Goal: Use online tool/utility: Utilize a website feature to perform a specific function

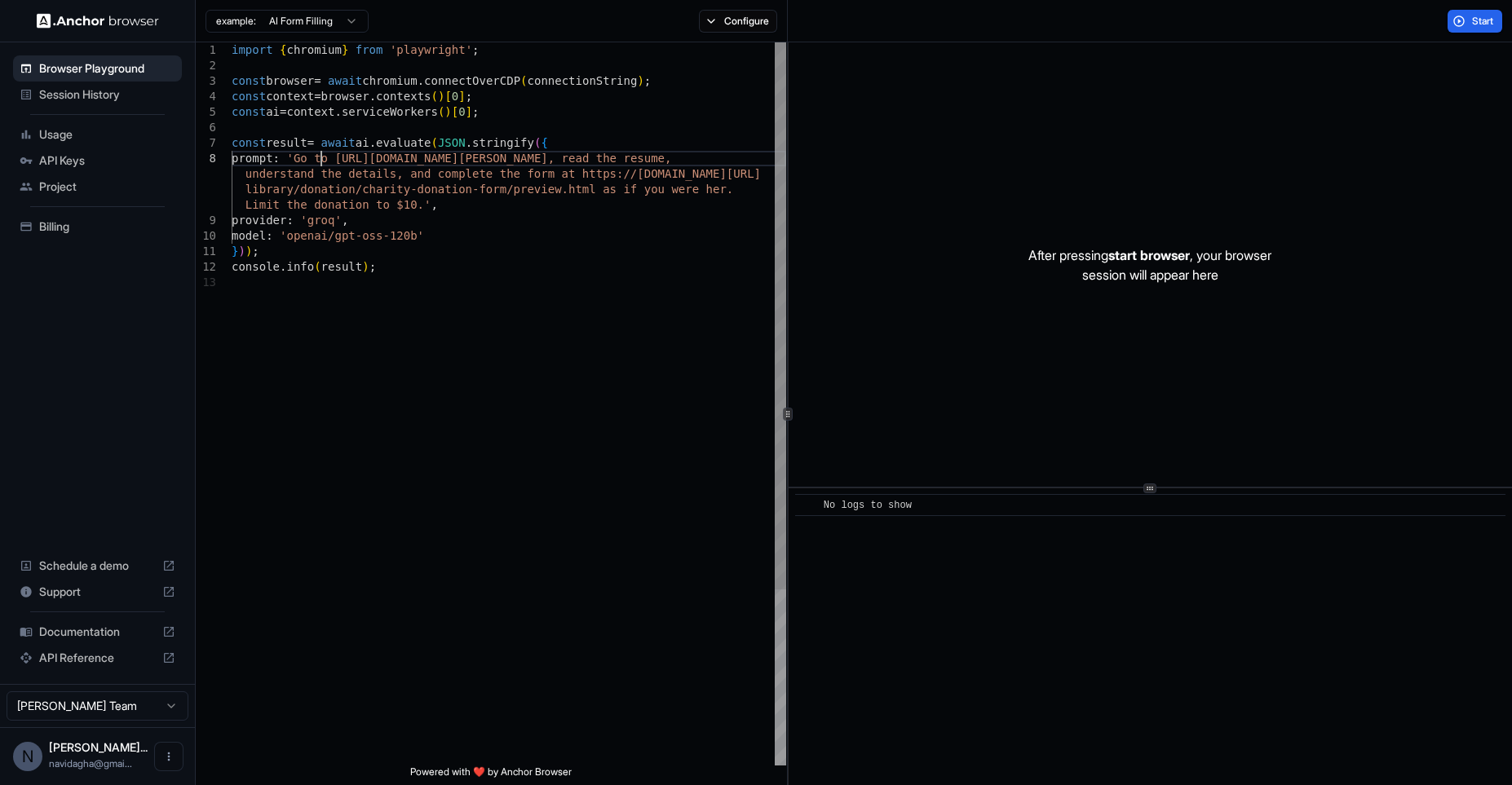
click at [321, 161] on div "import { chromium } from 'playwright' ; const browser = await chromium . connec…" at bounding box center [509, 520] width 554 height 956
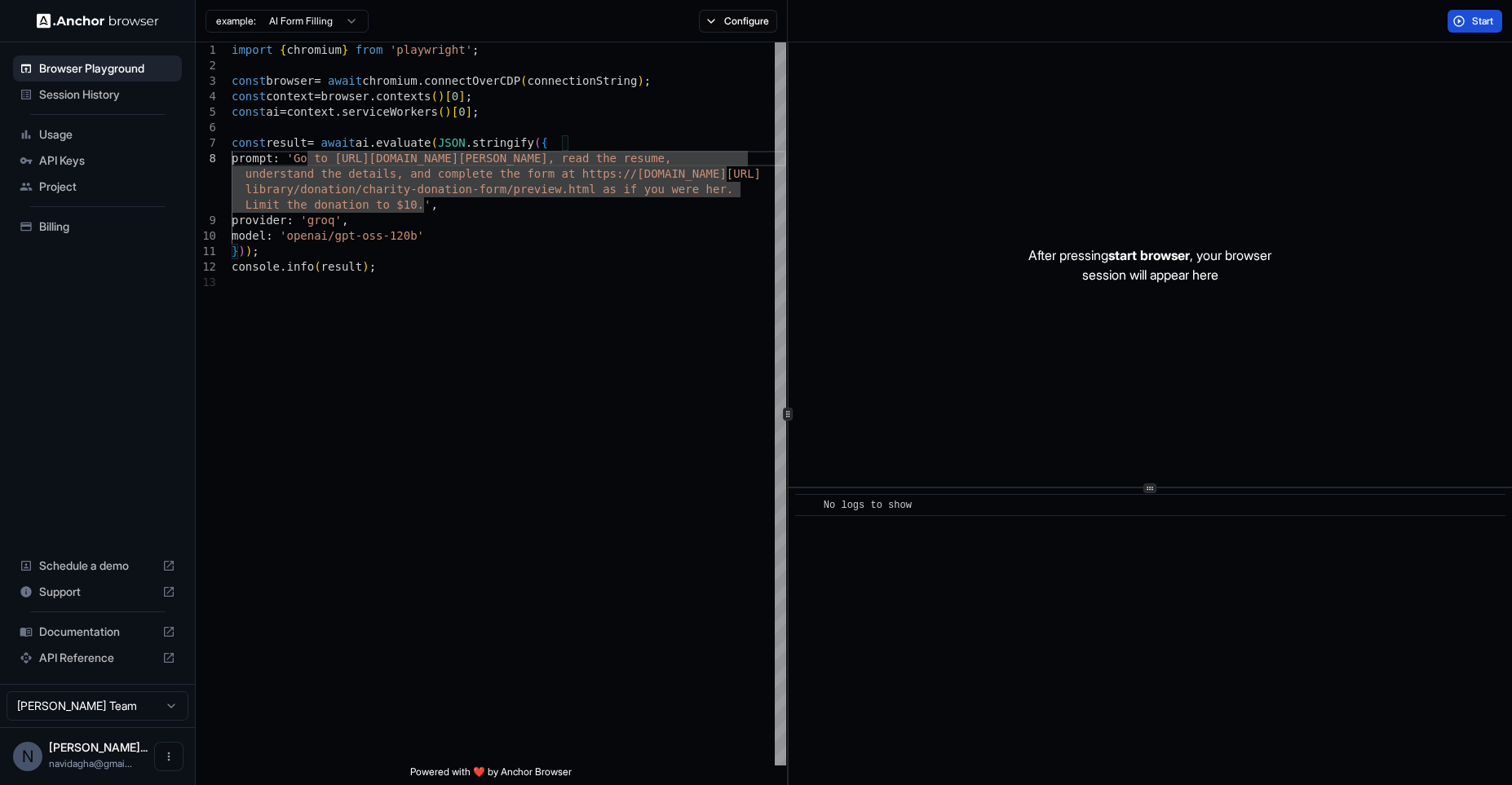
click at [1487, 15] on span "Start" at bounding box center [1483, 21] width 23 height 13
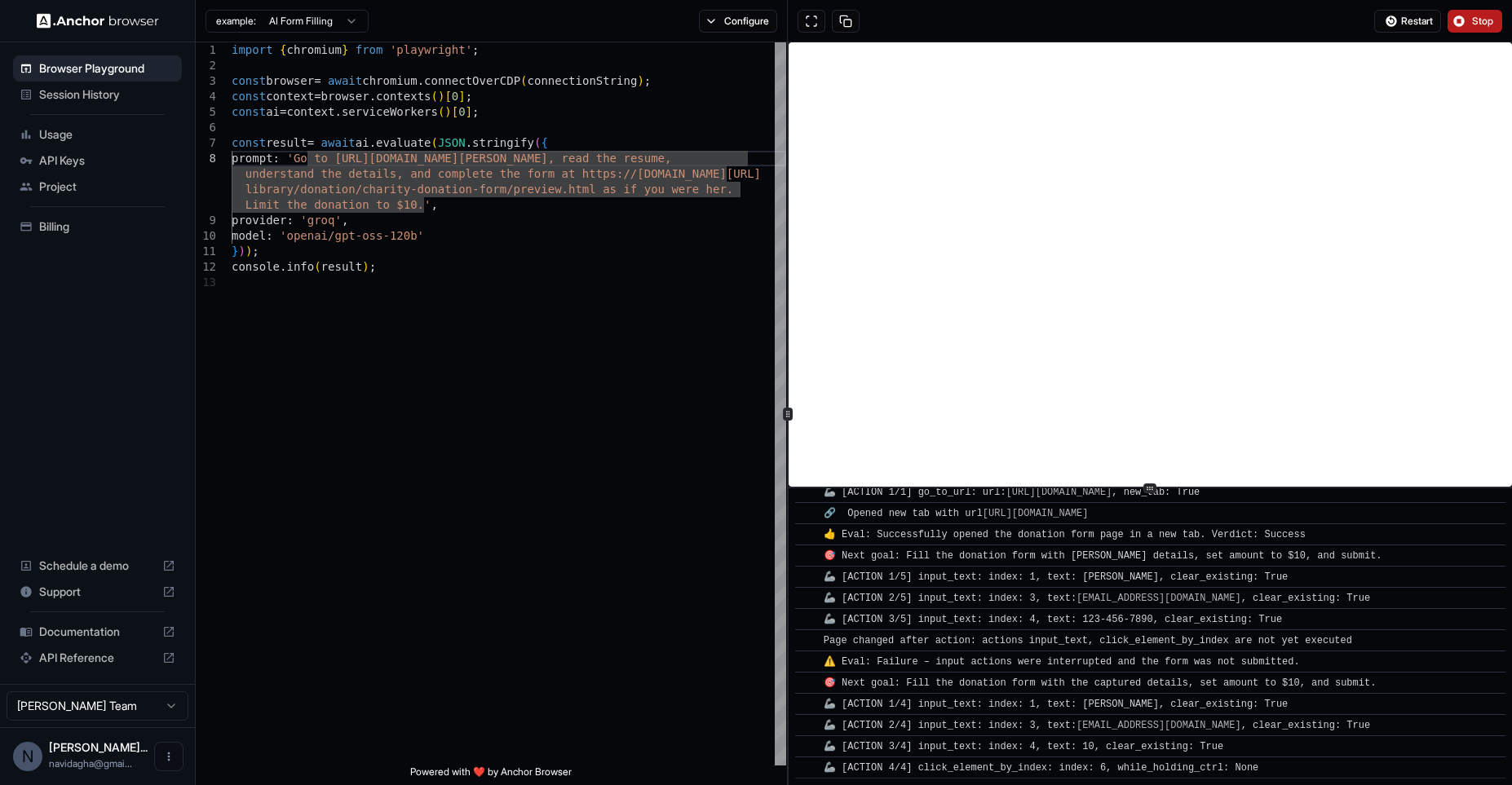
scroll to position [732, 0]
click at [1487, 15] on span "Stop" at bounding box center [1483, 21] width 23 height 13
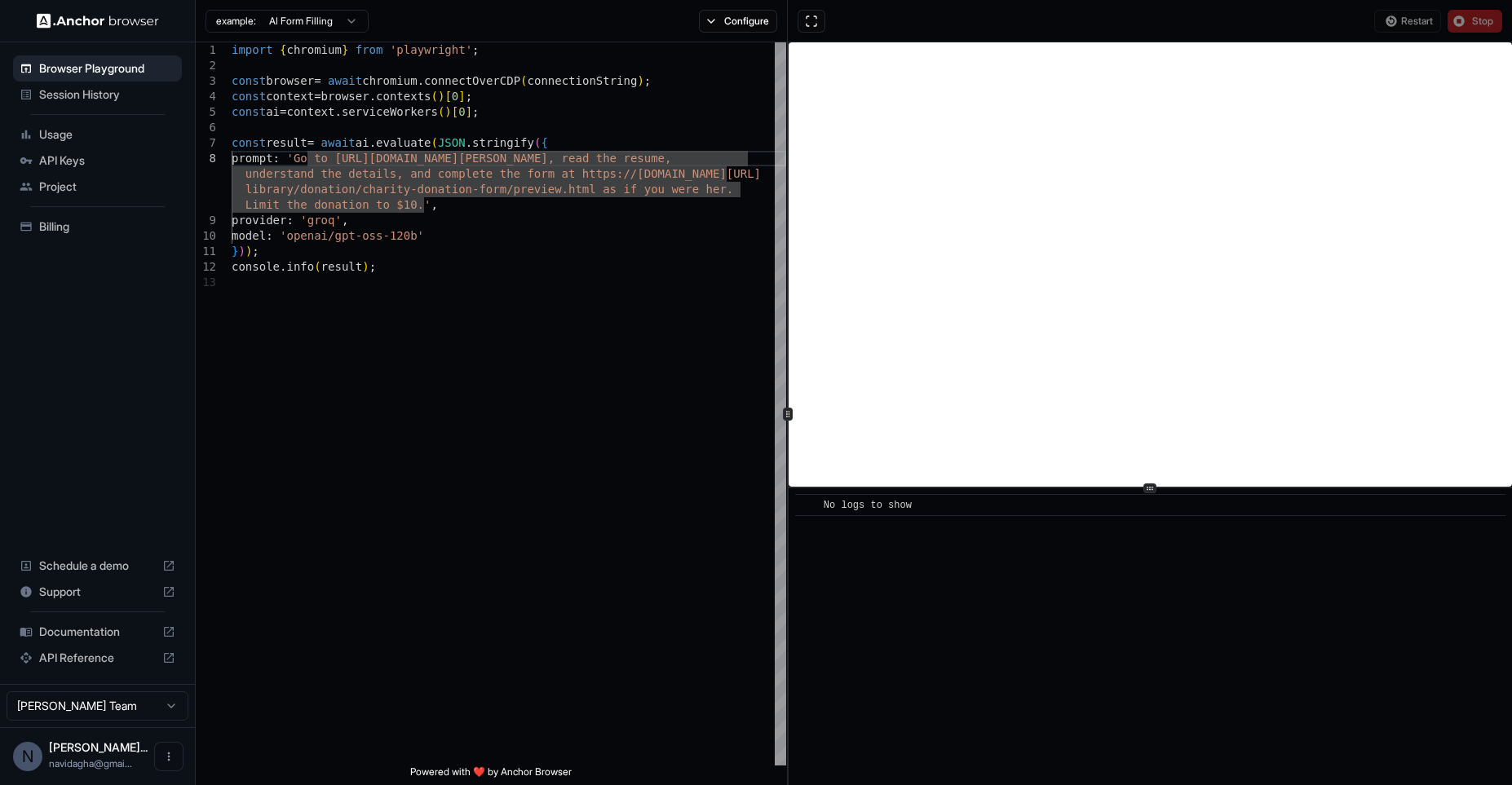
scroll to position [0, 0]
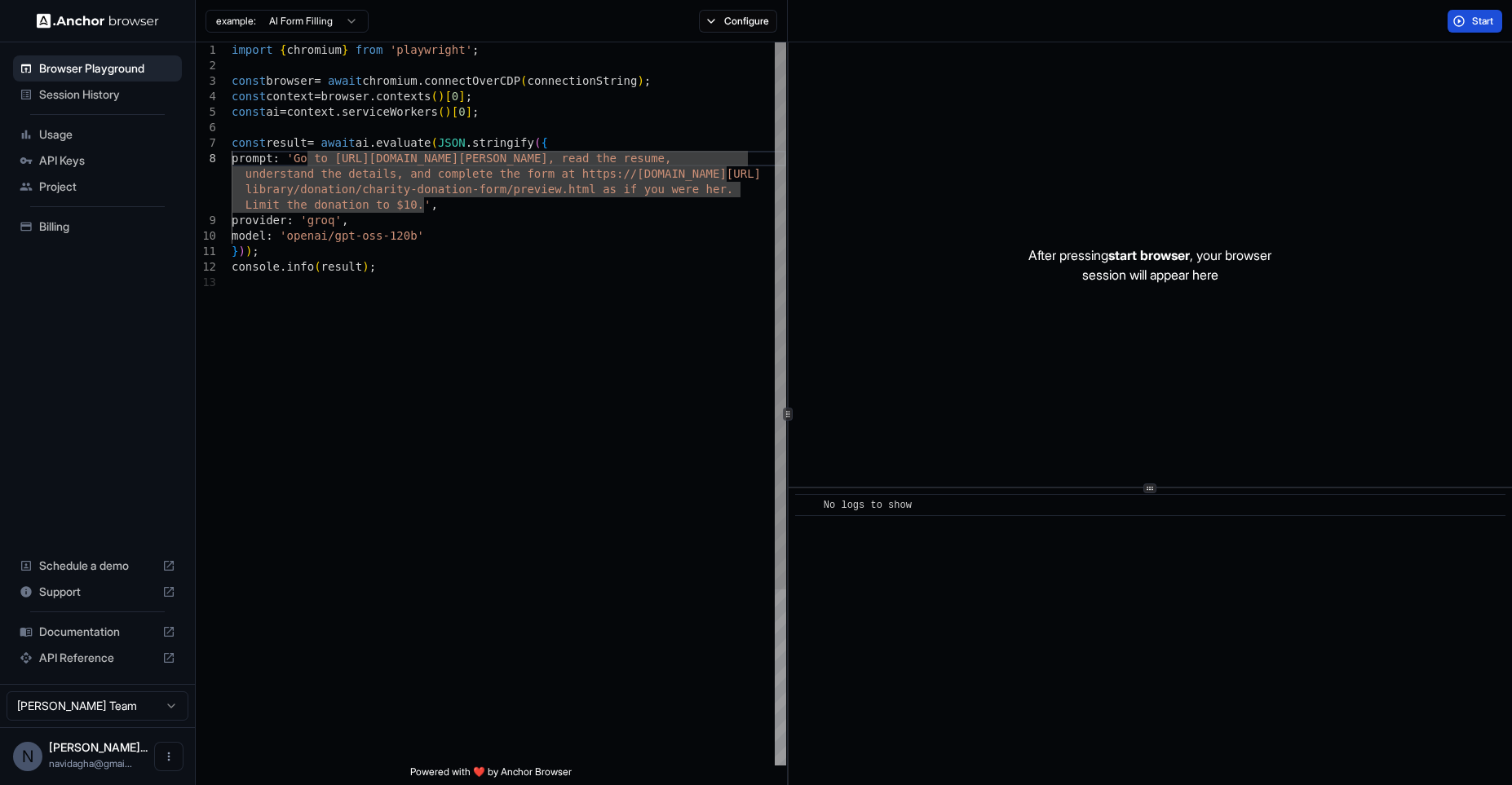
click at [454, 181] on div "import { chromium } from 'playwright' ; const browser = await chromium . connec…" at bounding box center [509, 520] width 554 height 956
click at [318, 165] on div "import { chromium } from 'playwright' ; const browser = await chromium . connec…" at bounding box center [509, 520] width 554 height 956
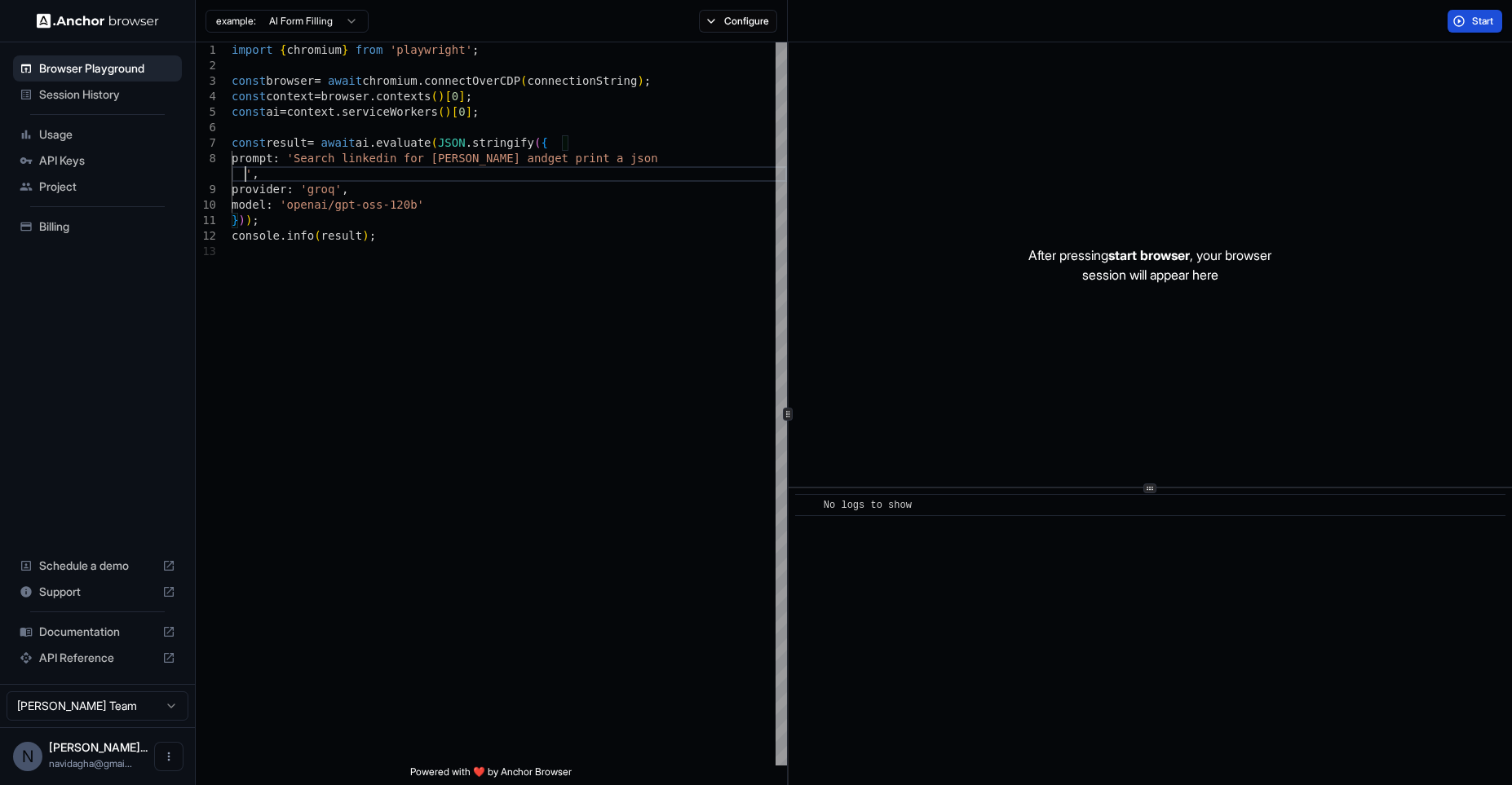
scroll to position [124, 0]
click at [1465, 9] on button "Start" at bounding box center [1475, 21] width 55 height 23
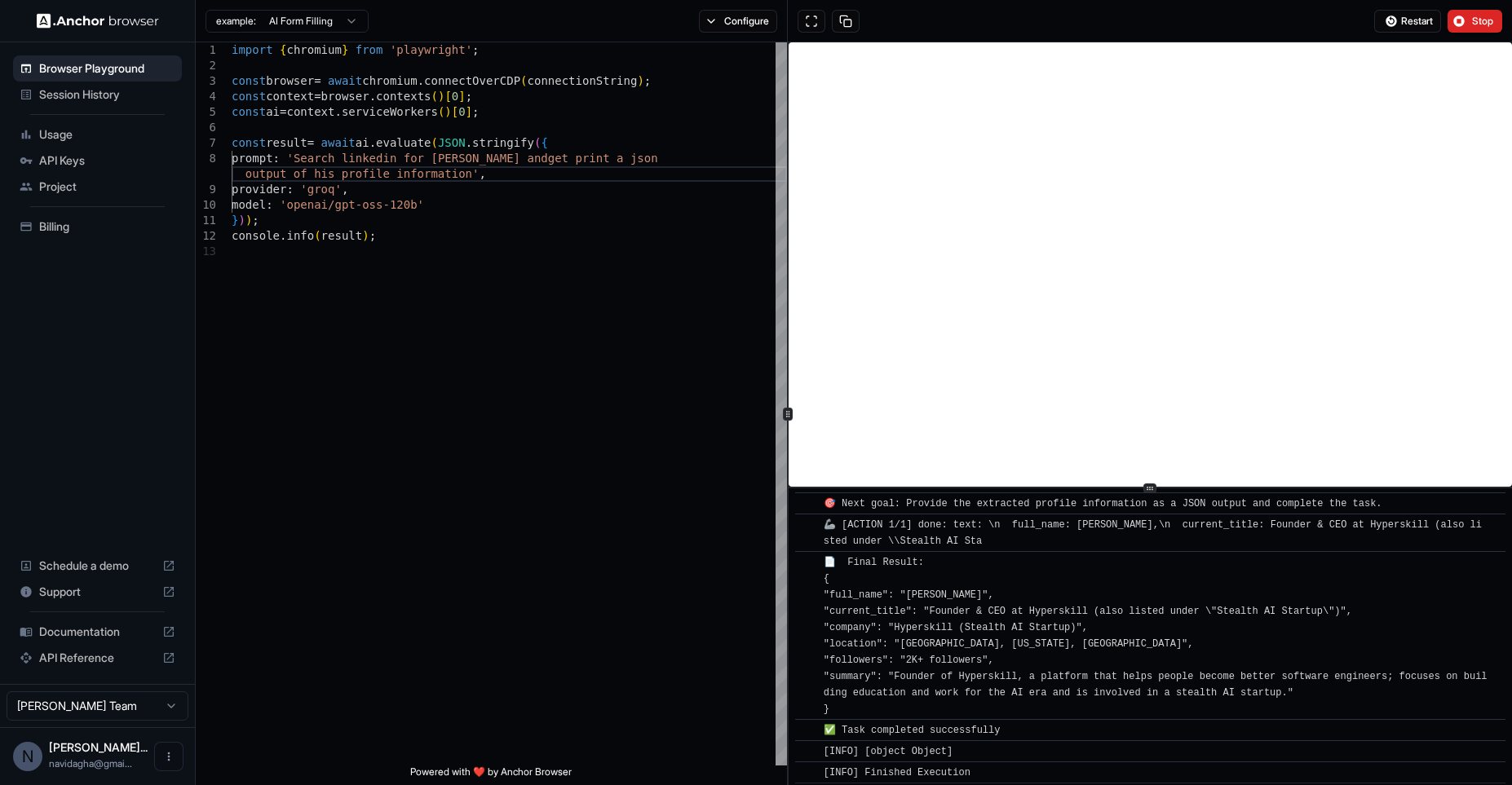
scroll to position [630, 0]
click at [474, 183] on div "import { chromium } from 'playwright' ; const browser = await chromium . connec…" at bounding box center [509, 504] width 555 height 924
click at [469, 170] on div "import { chromium } from 'playwright' ; const browser = await chromium . connec…" at bounding box center [509, 504] width 555 height 924
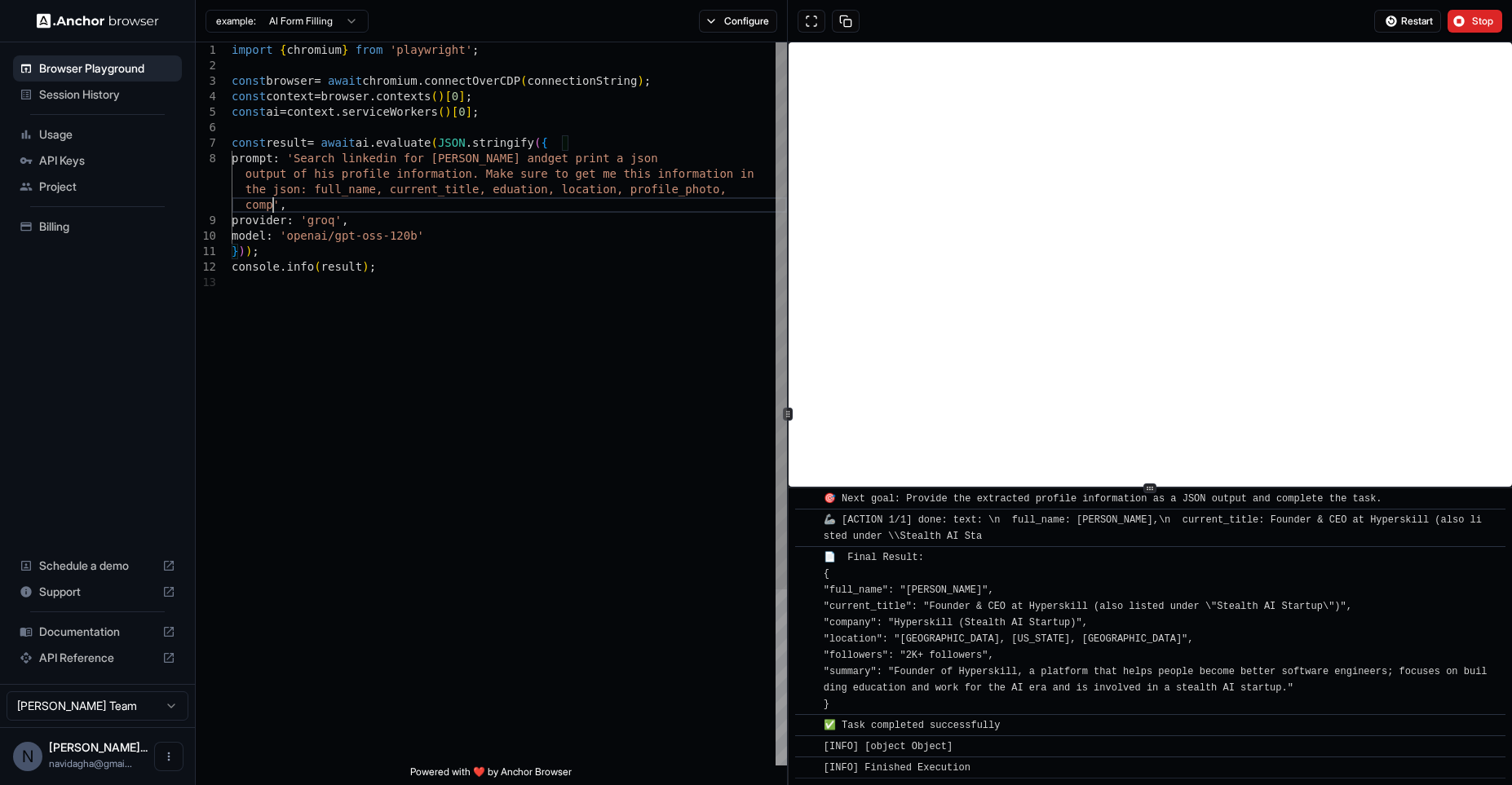
scroll to position [15, 0]
click at [1474, 25] on span "Stop" at bounding box center [1483, 21] width 23 height 13
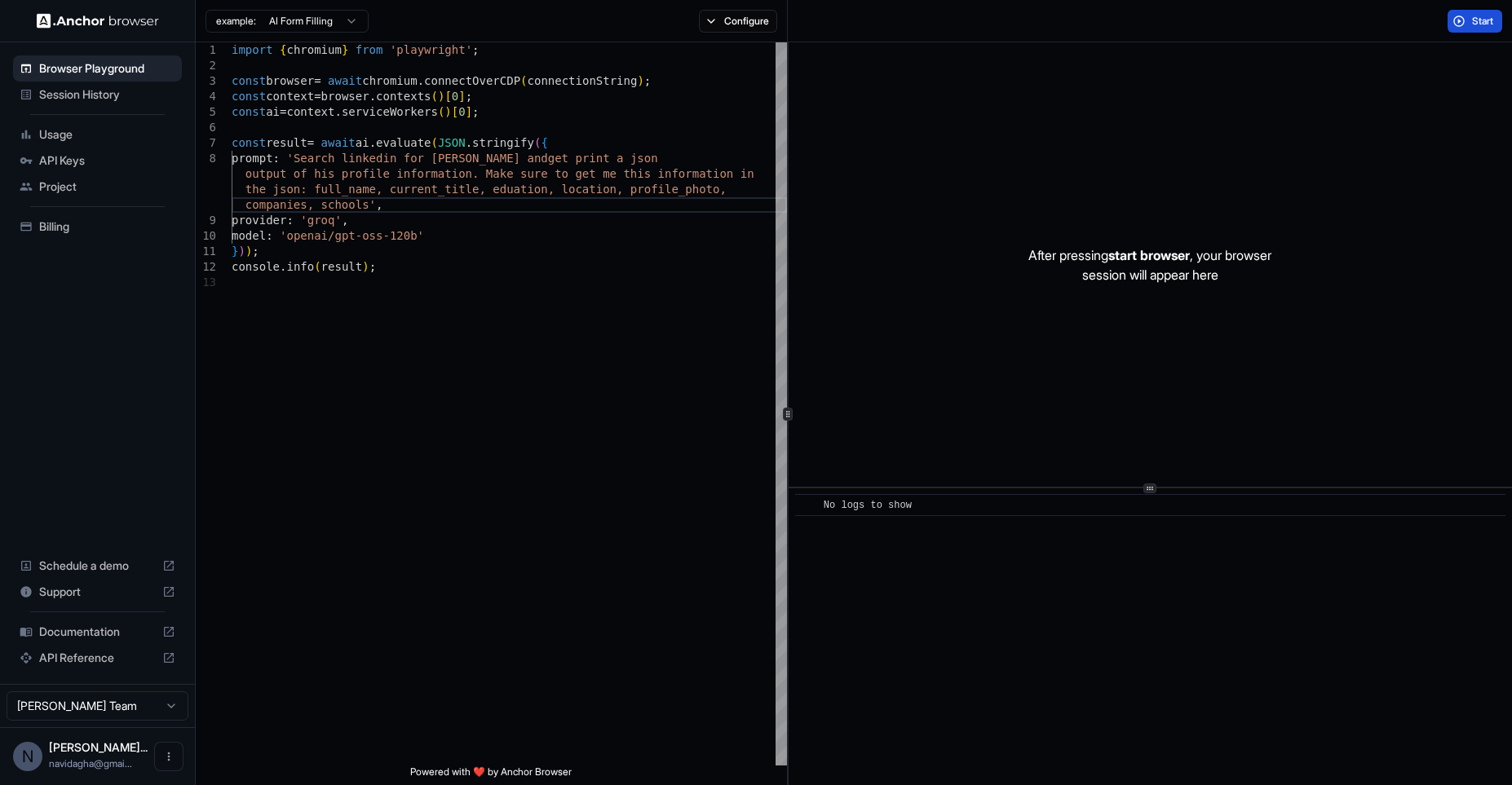
click at [1474, 25] on span "Start" at bounding box center [1483, 21] width 23 height 13
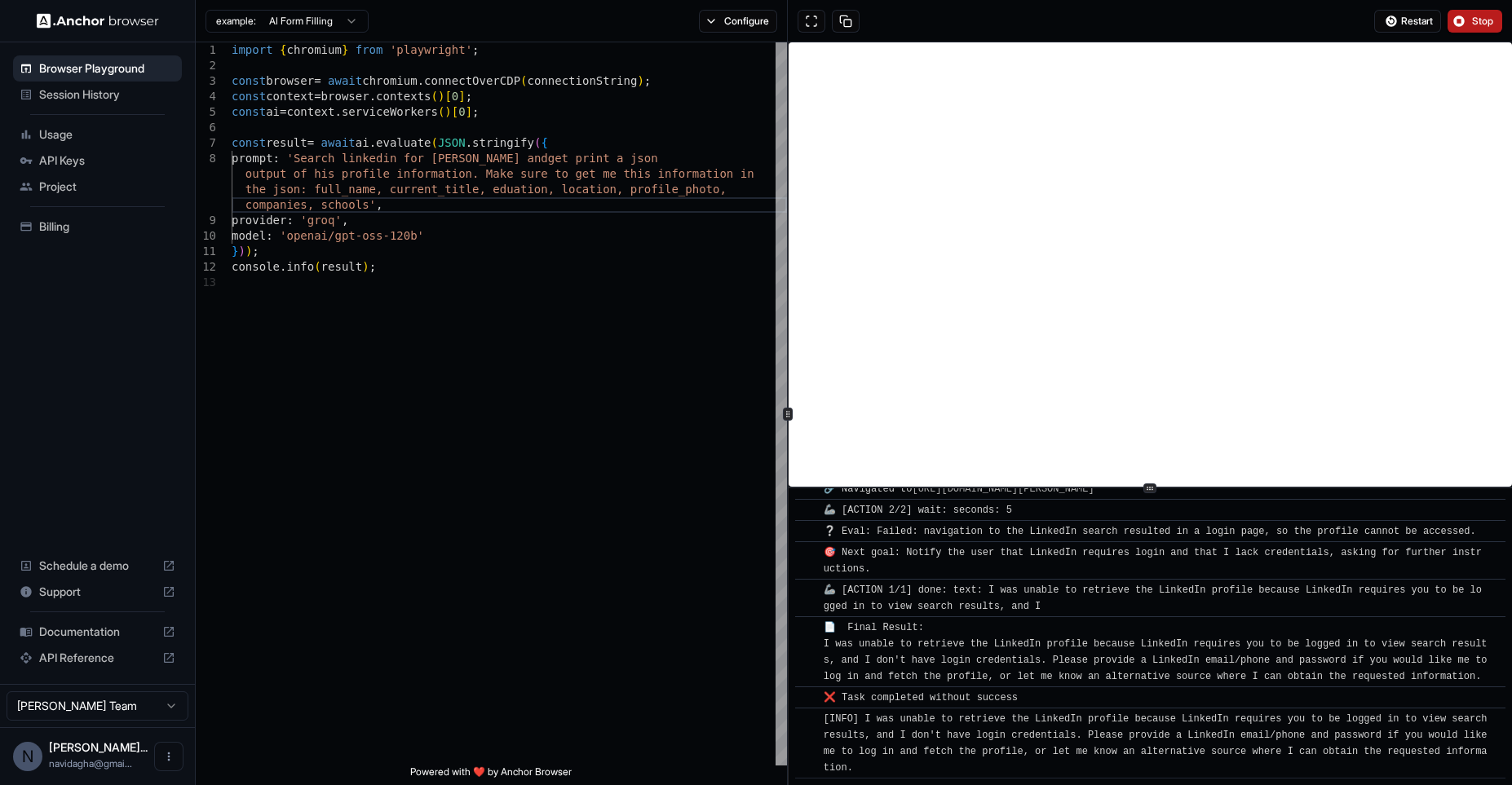
scroll to position [204, 0]
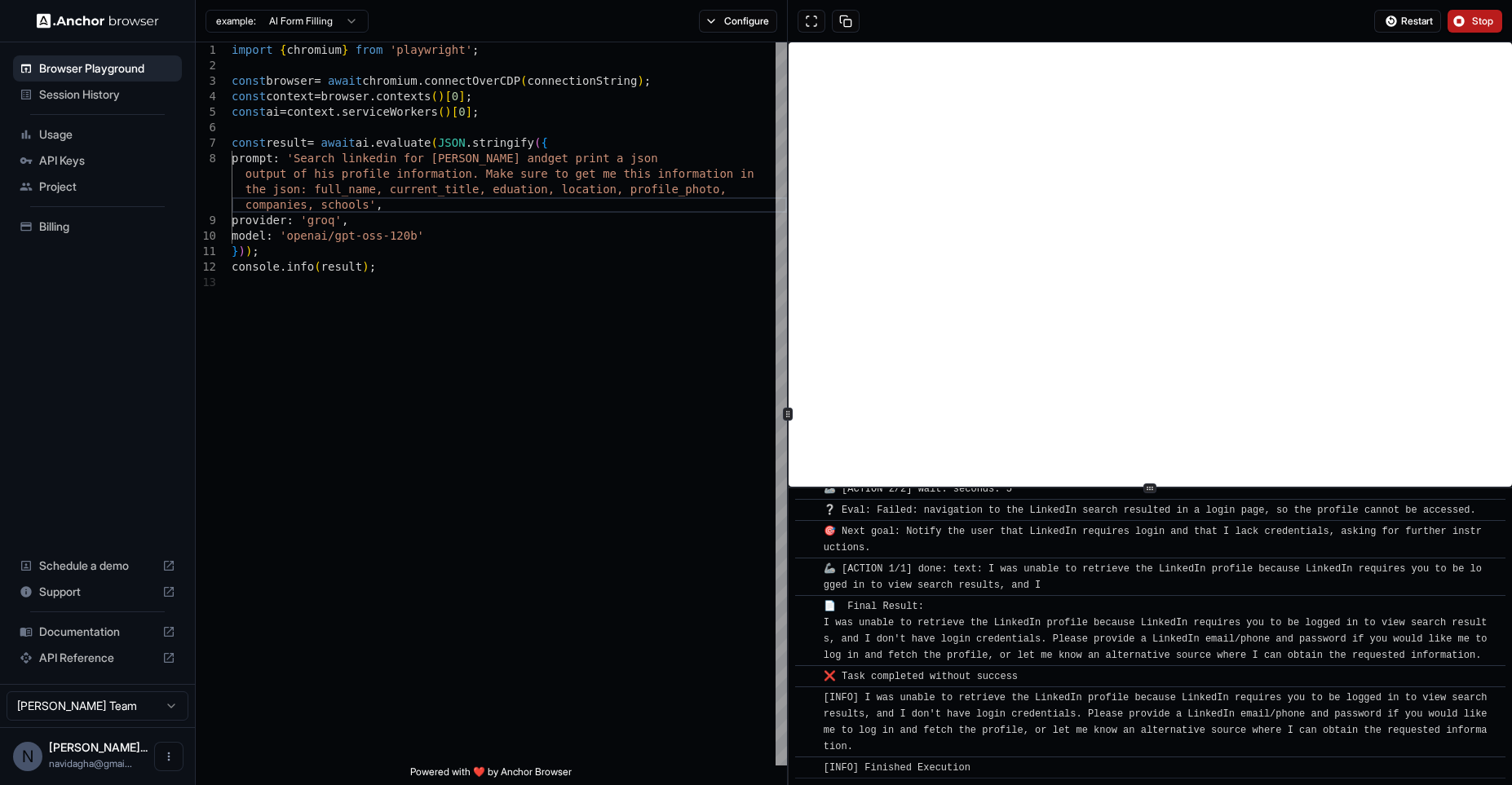
click at [1474, 23] on span "Stop" at bounding box center [1483, 21] width 23 height 13
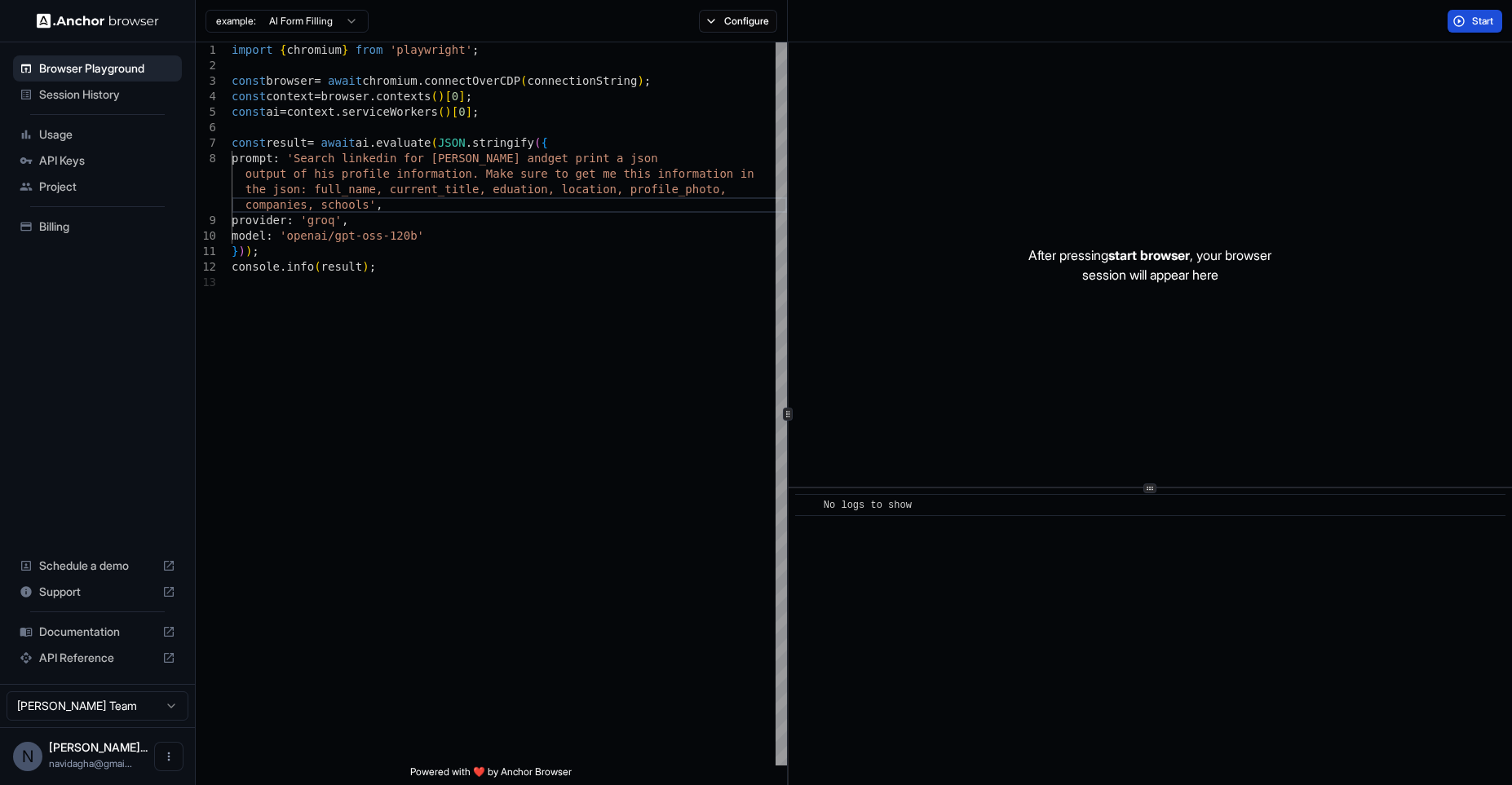
click at [1474, 23] on span "Start" at bounding box center [1483, 21] width 23 height 13
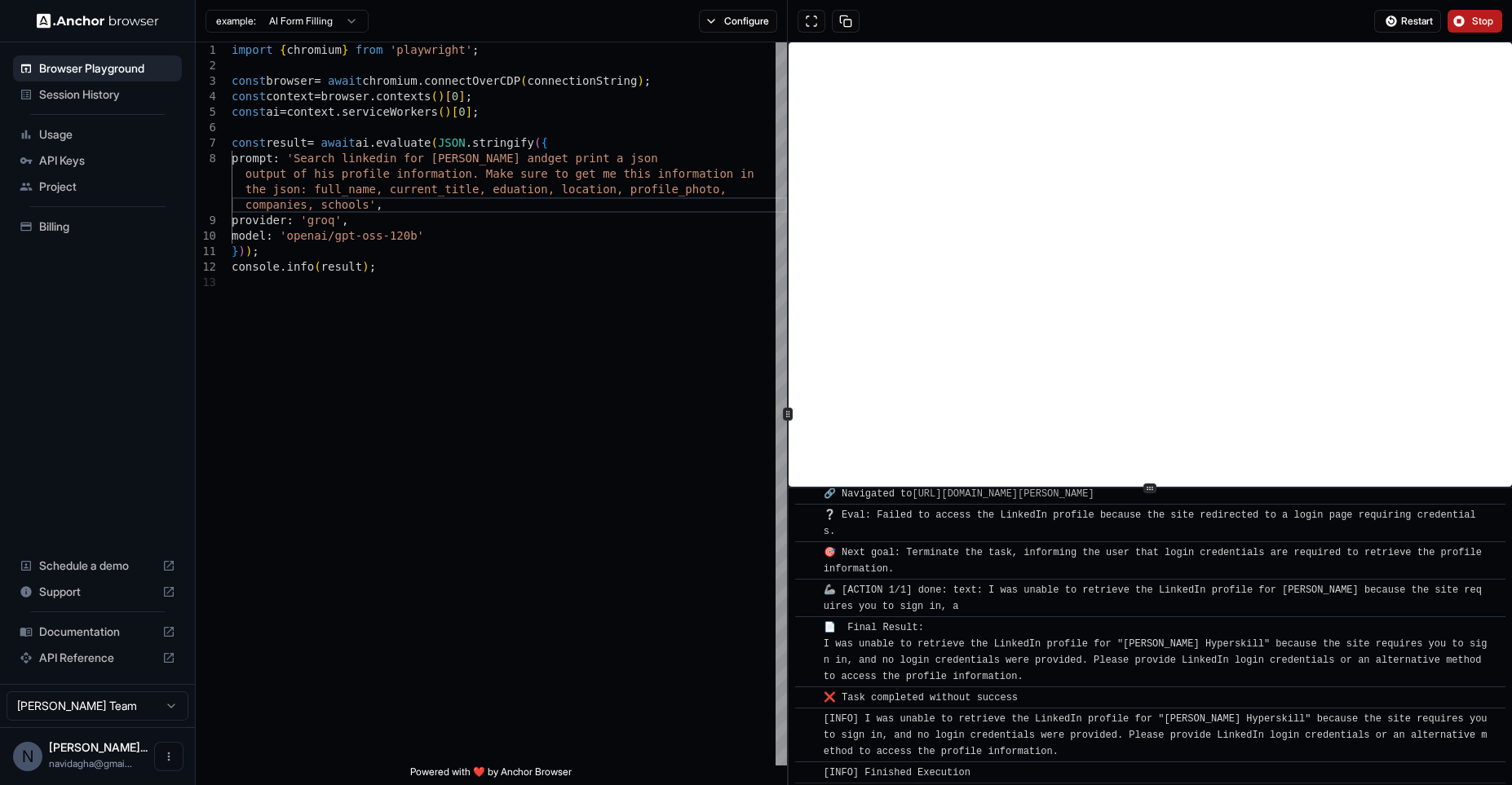
scroll to position [150, 0]
click at [373, 162] on div "import { chromium } from 'playwright' ; const browser = await chromium . connec…" at bounding box center [509, 520] width 555 height 956
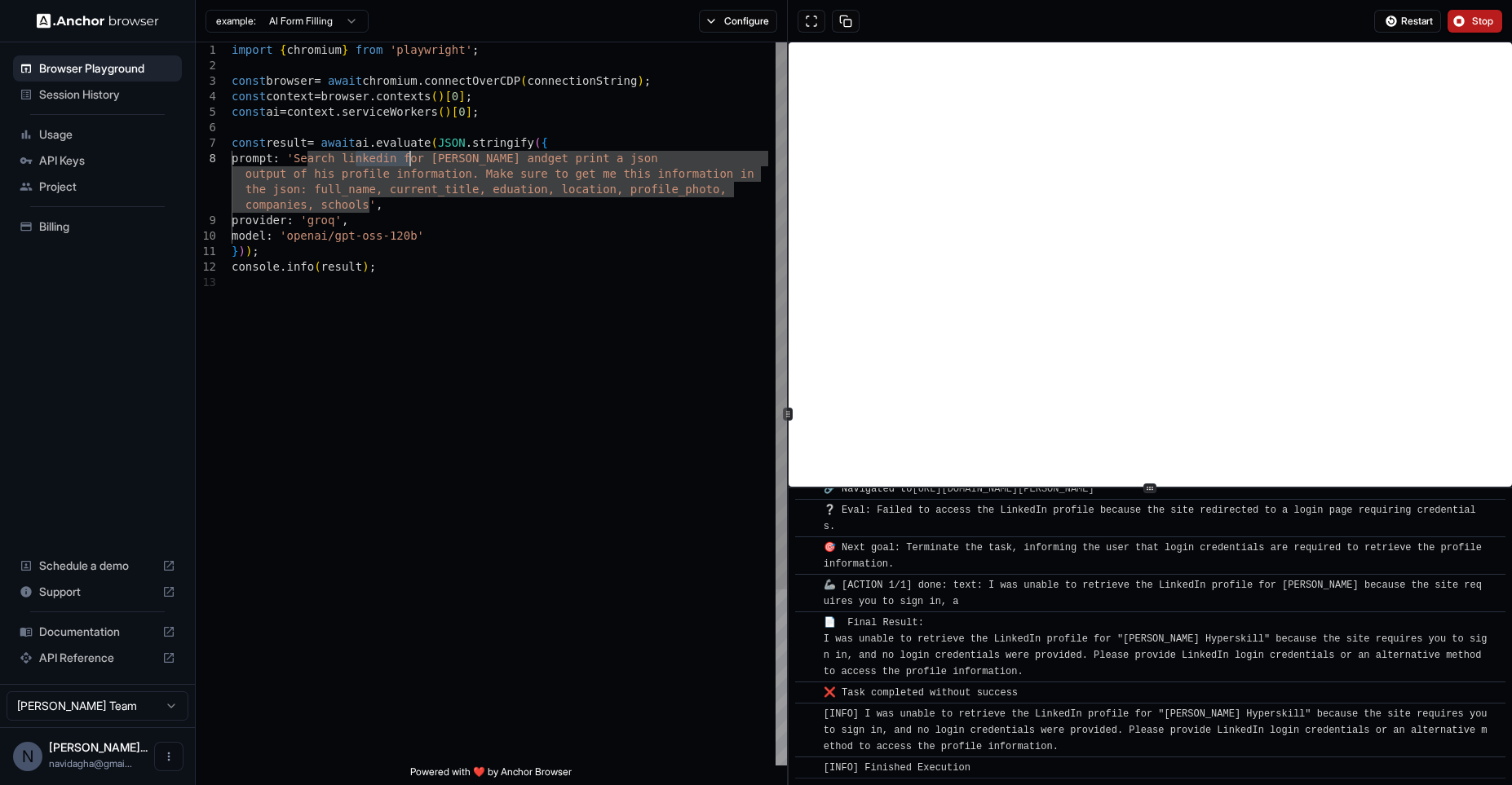
click at [396, 162] on div "import { chromium } from 'playwright' ; const browser = await chromium . connec…" at bounding box center [509, 520] width 555 height 956
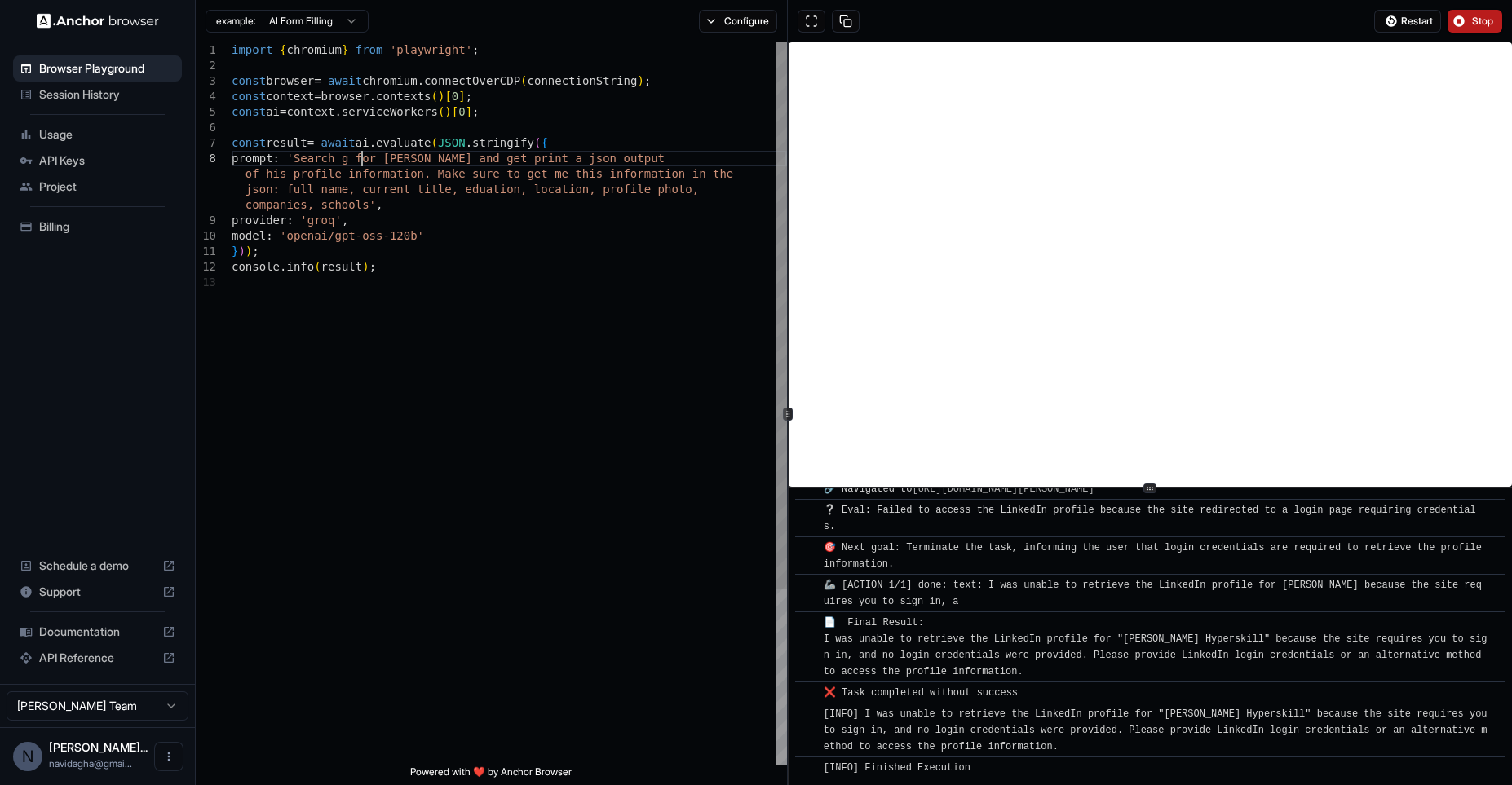
scroll to position [109, 0]
click at [709, 159] on div "import { chromium } from 'playwright' ; const browser = await chromium . connec…" at bounding box center [509, 520] width 555 height 956
click at [1484, 13] on button "Stop" at bounding box center [1475, 21] width 55 height 23
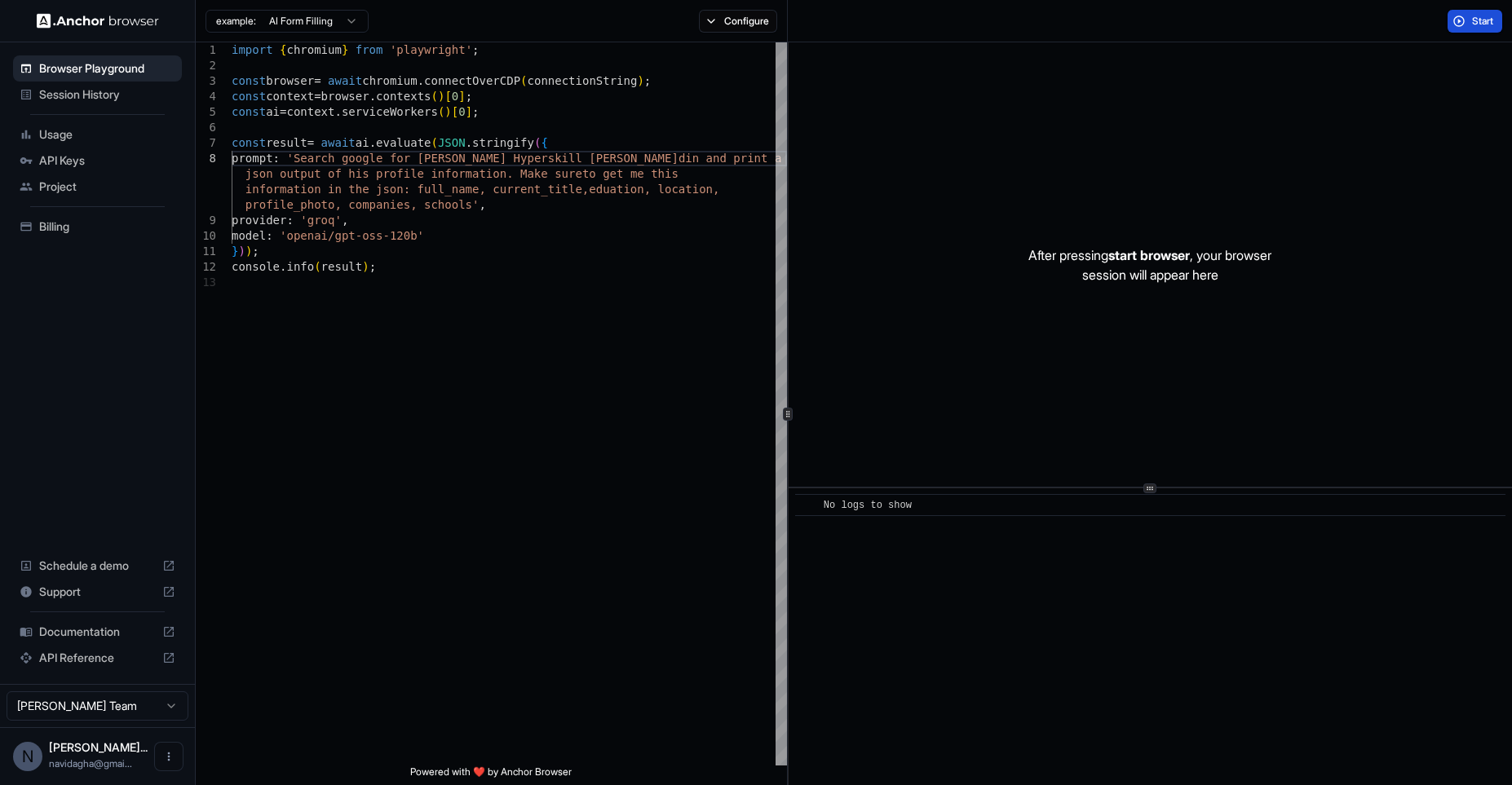
click at [1472, 22] on span "Start" at bounding box center [1483, 21] width 23 height 13
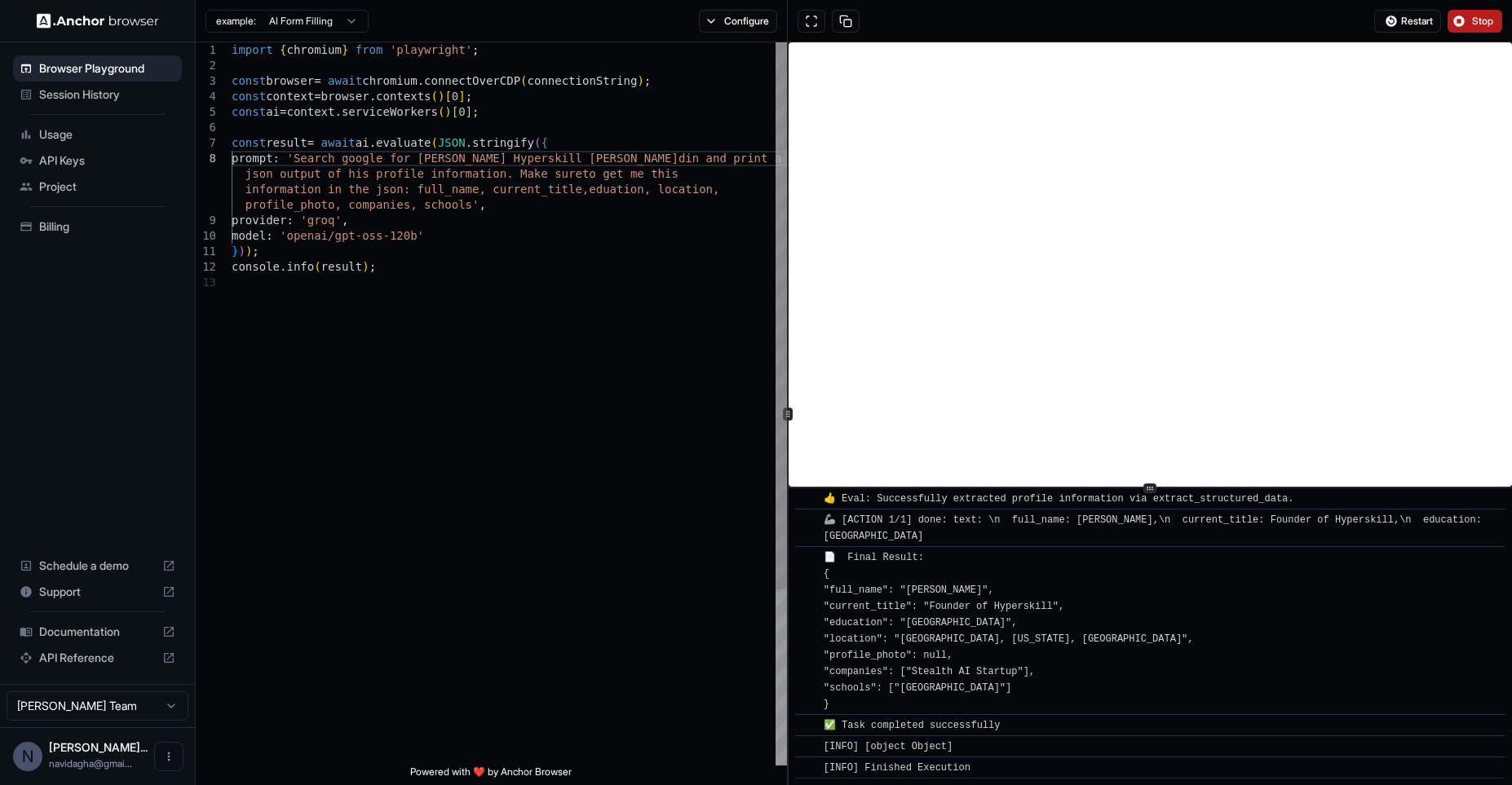
scroll to position [93, 0]
click at [482, 202] on div "import { chromium } from 'playwright' ; const browser = await chromium . connec…" at bounding box center [509, 520] width 555 height 956
click at [616, 202] on div "import { chromium } from 'playwright' ; const browser = await chromium . connec…" at bounding box center [509, 528] width 555 height 971
click at [1475, 19] on span "Stop" at bounding box center [1483, 21] width 23 height 13
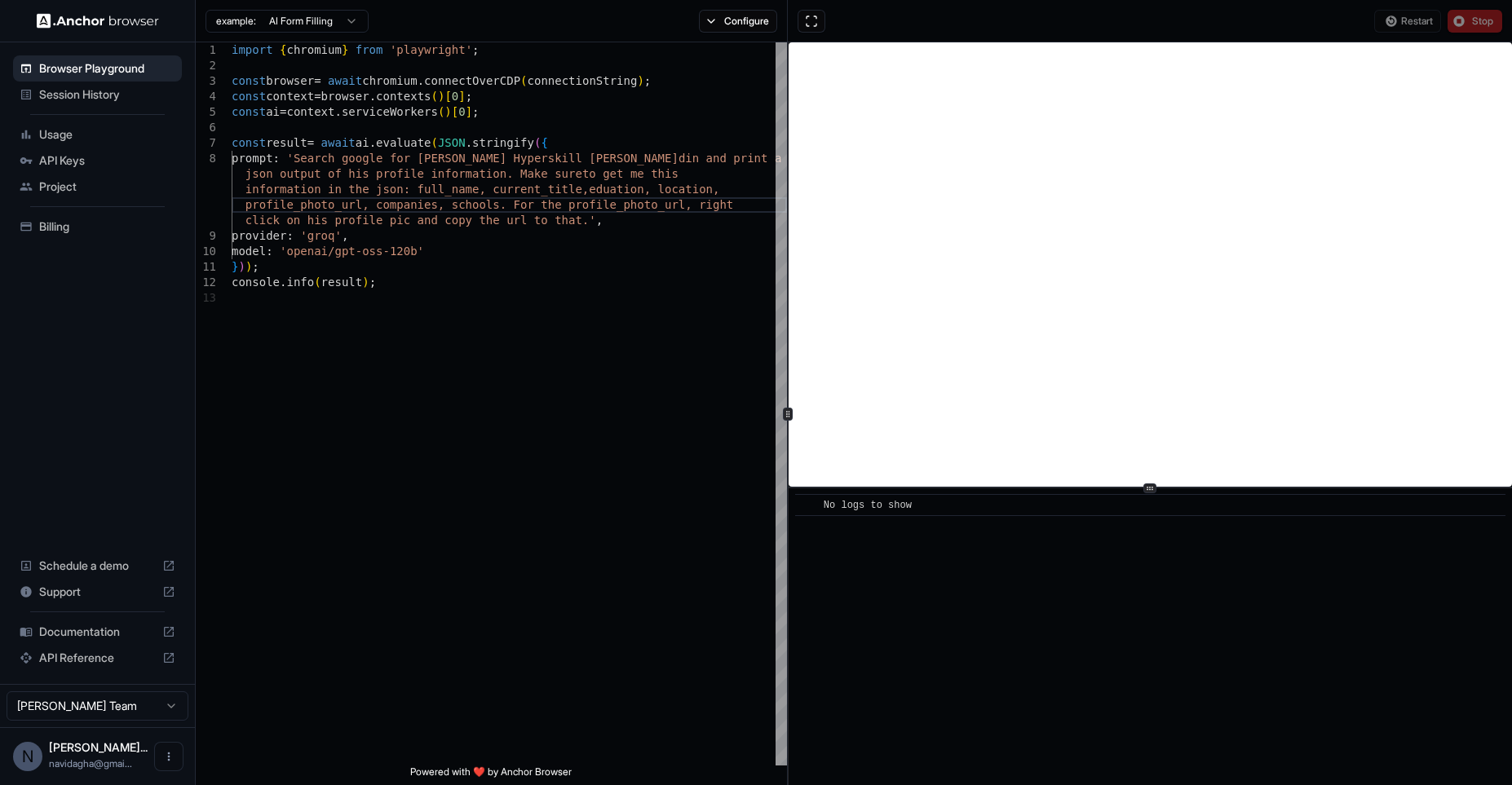
scroll to position [0, 0]
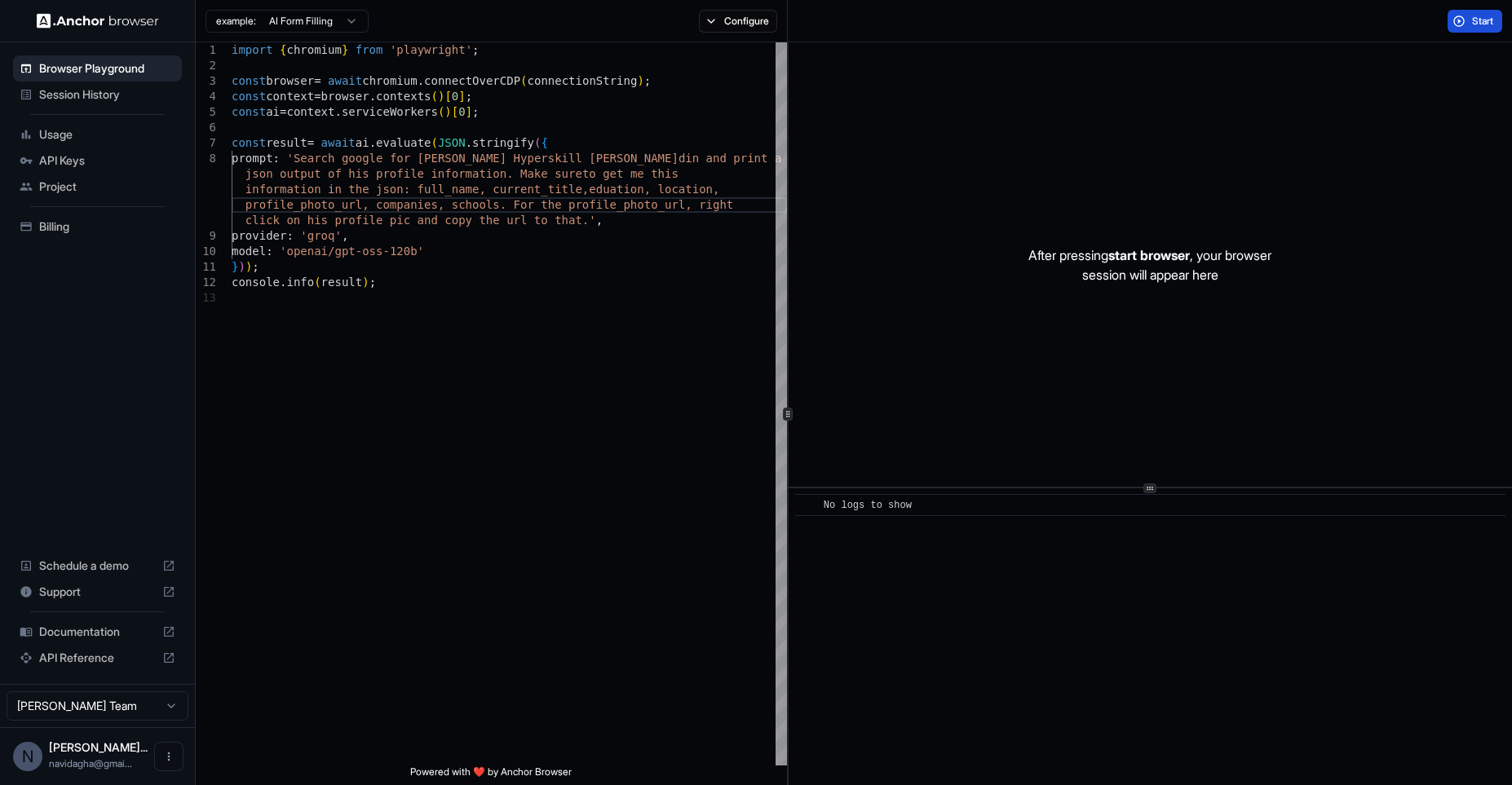
click at [1475, 19] on span "Start" at bounding box center [1483, 21] width 23 height 13
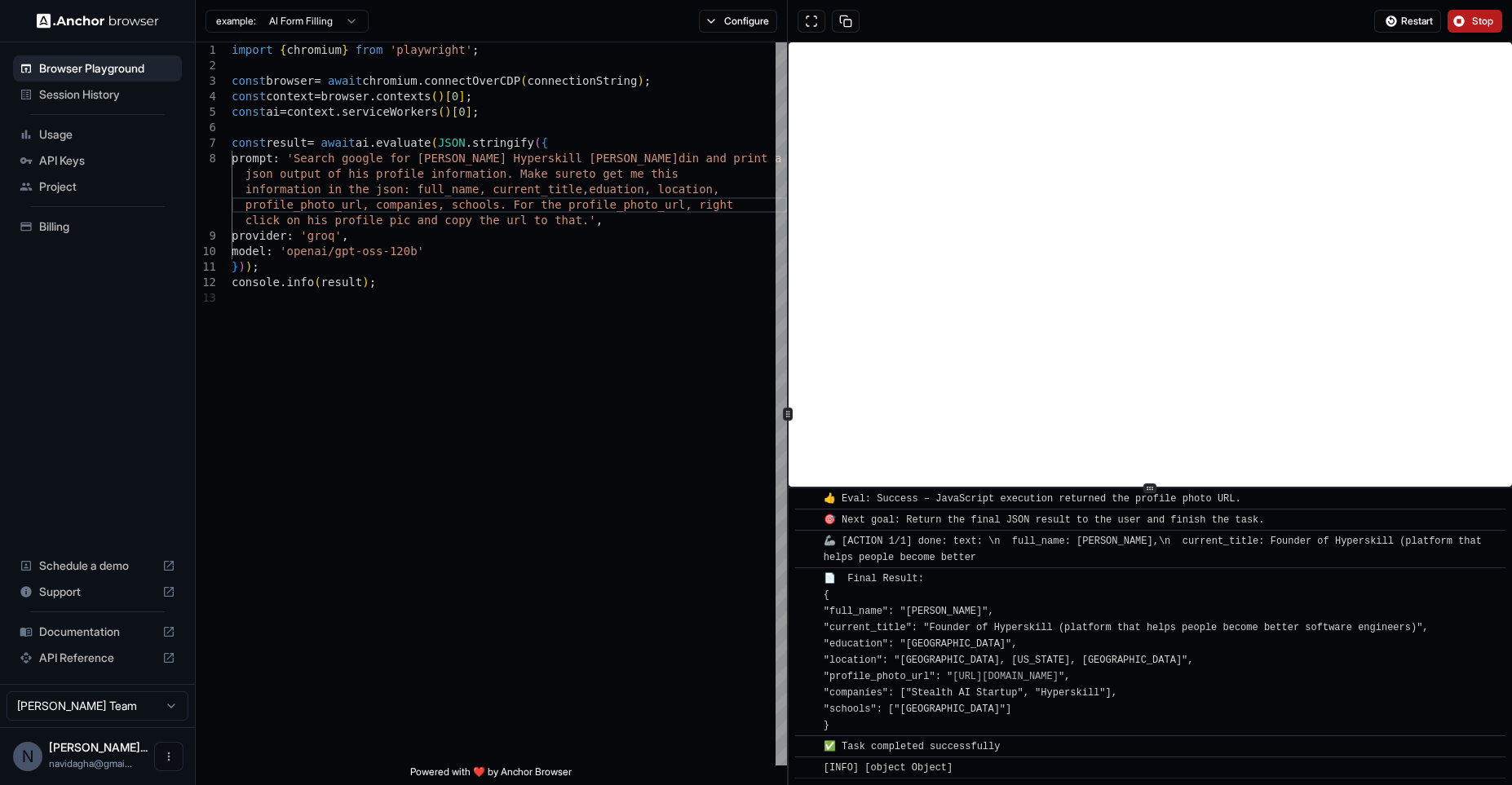
scroll to position [2582, 0]
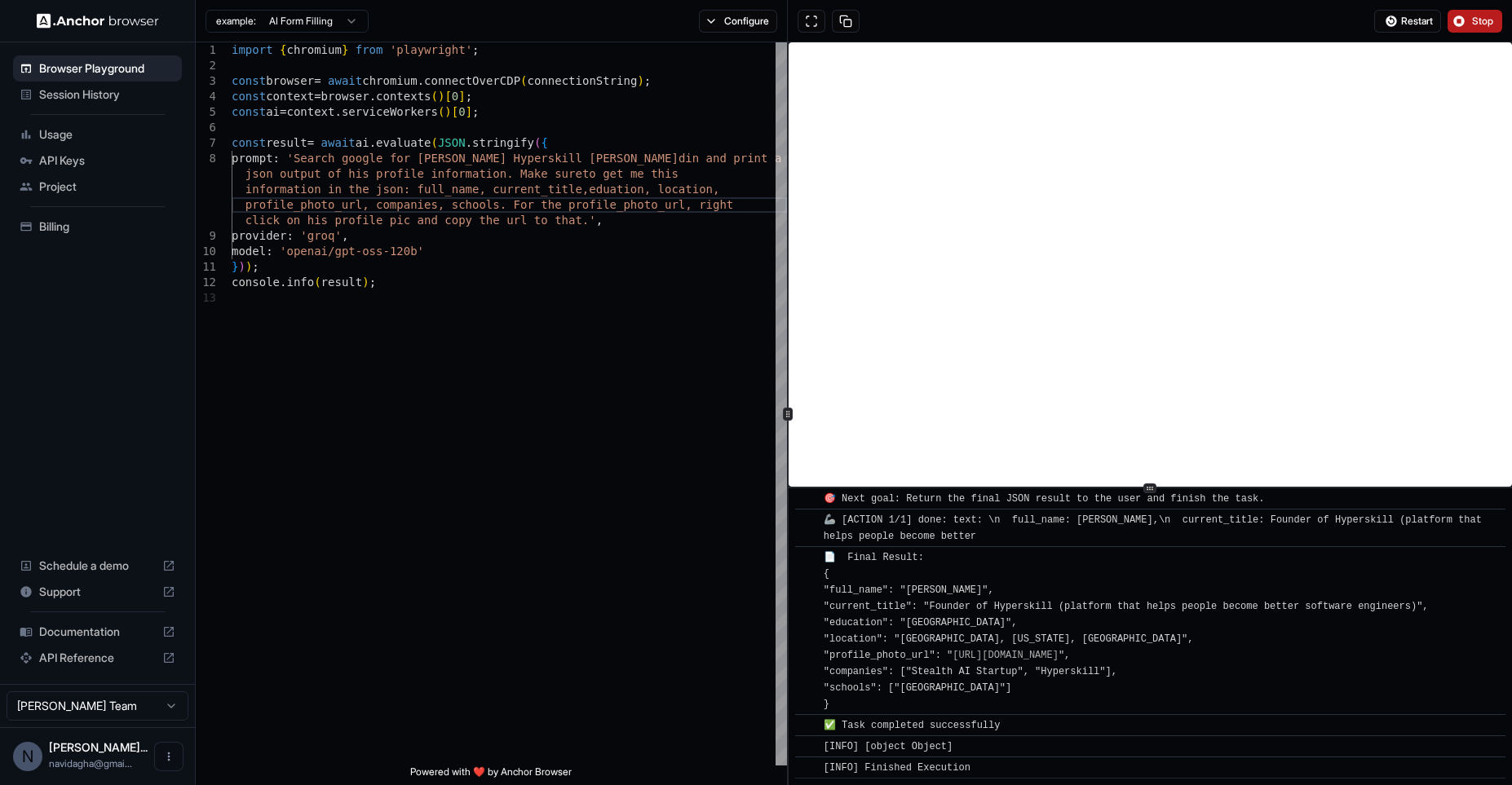
drag, startPoint x: 963, startPoint y: 633, endPoint x: 1415, endPoint y: 652, distance: 452.4
click at [1415, 652] on span "📄 Final Result: { "full_name": "Nikolay Vyahhi", "current_title": "Founder of H…" at bounding box center [1126, 631] width 605 height 158
copy span "https://media.licdn.com/dms/image/v2/D4D03AQHY-Yiqmghk4A/profile-displayphoto-s…"
click at [548, 157] on div "import { chromium } from 'playwright' ; const browser = await chromium . connec…" at bounding box center [509, 528] width 555 height 971
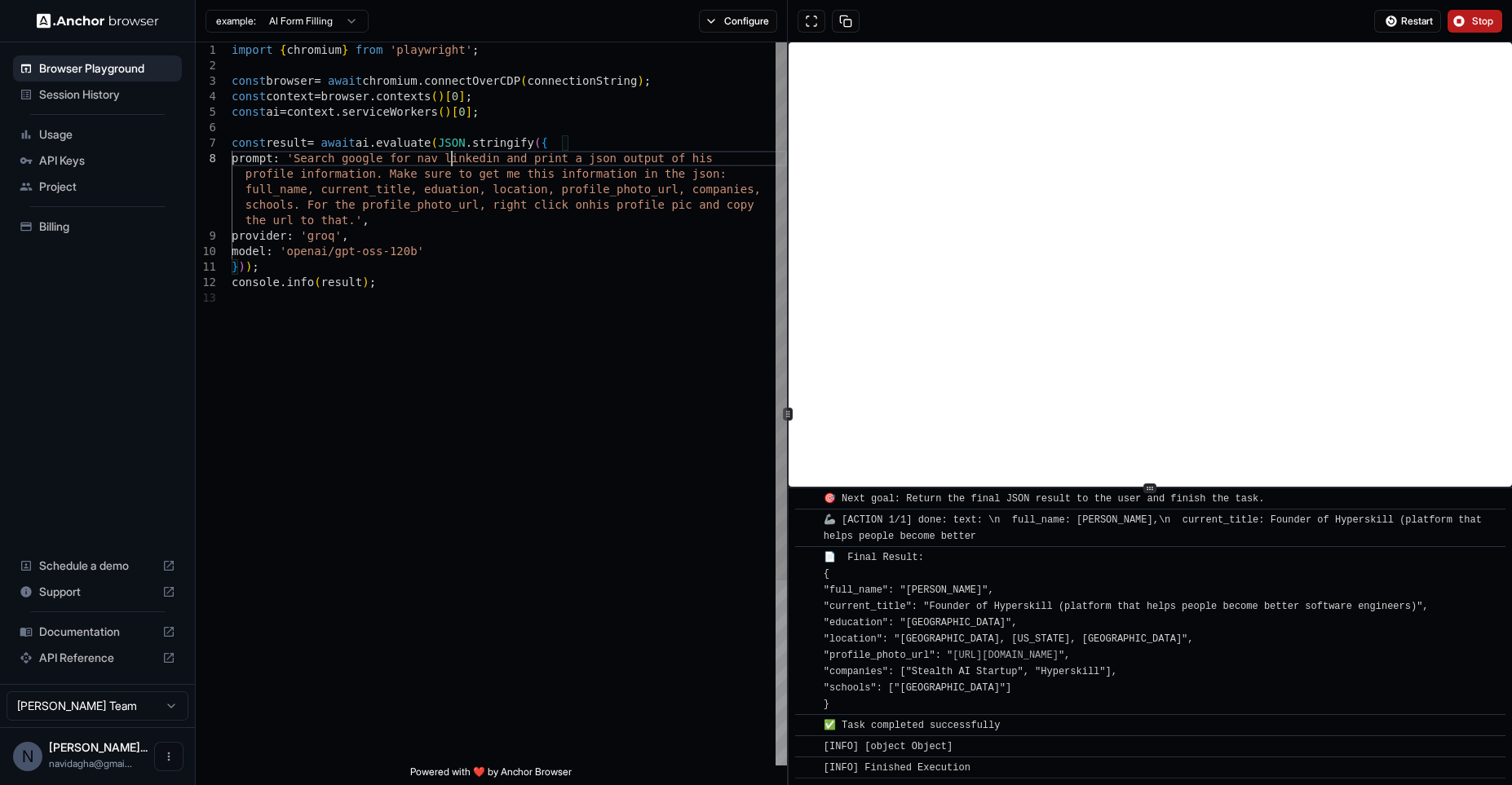
scroll to position [109, 0]
click at [1471, 25] on button "Stop" at bounding box center [1475, 21] width 55 height 23
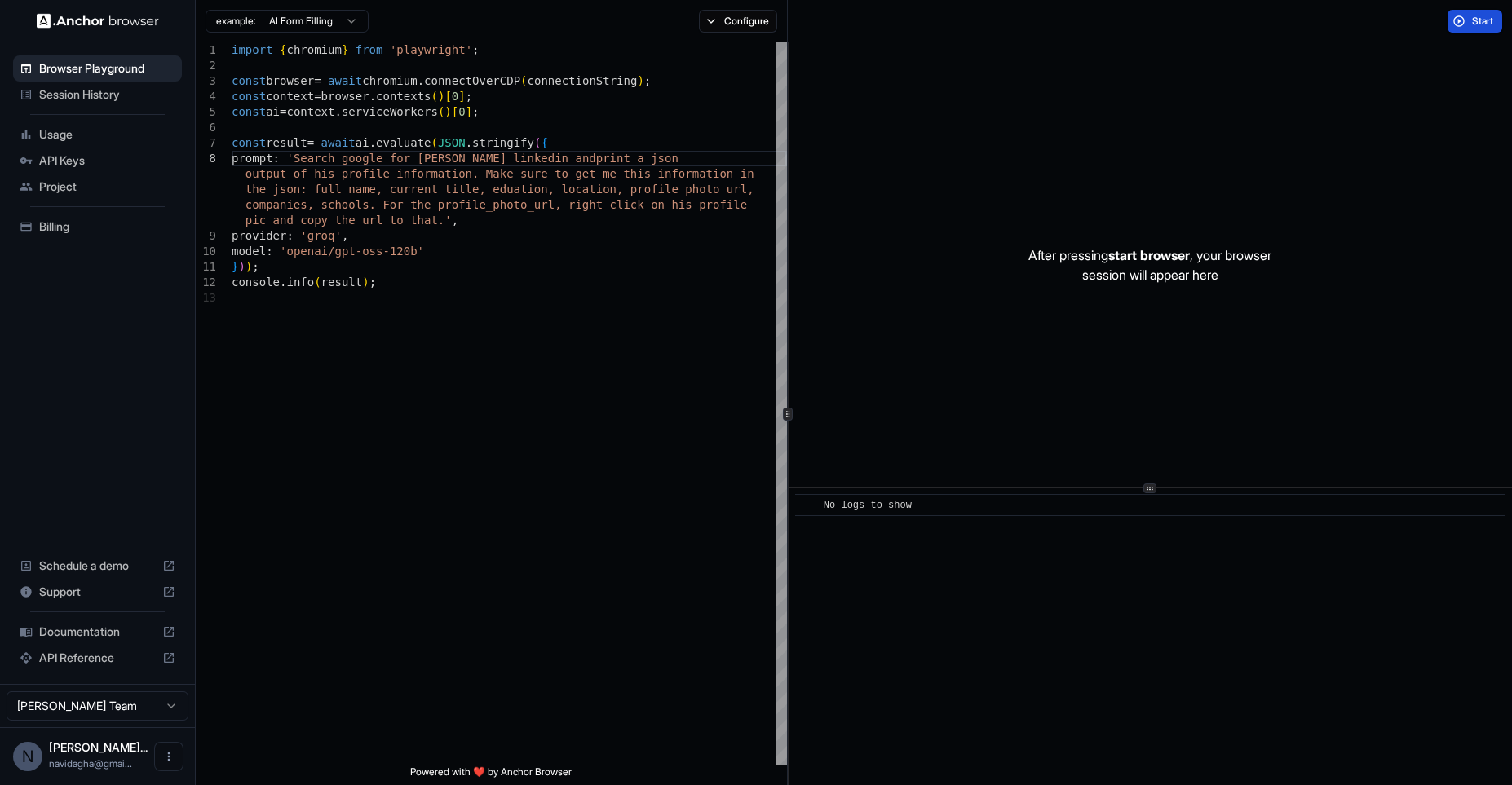
click at [1472, 25] on span "Start" at bounding box center [1483, 21] width 23 height 13
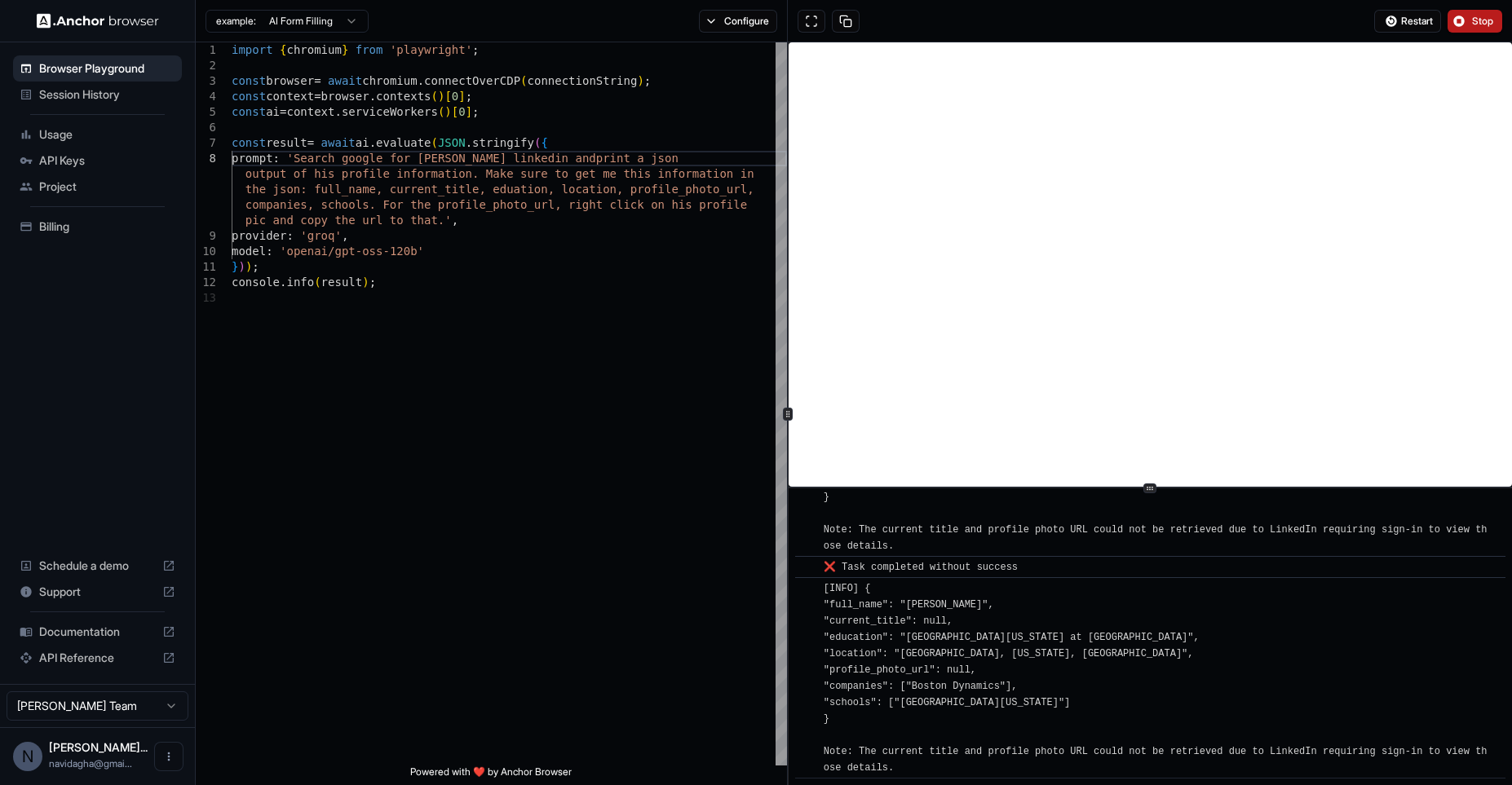
scroll to position [2651, 0]
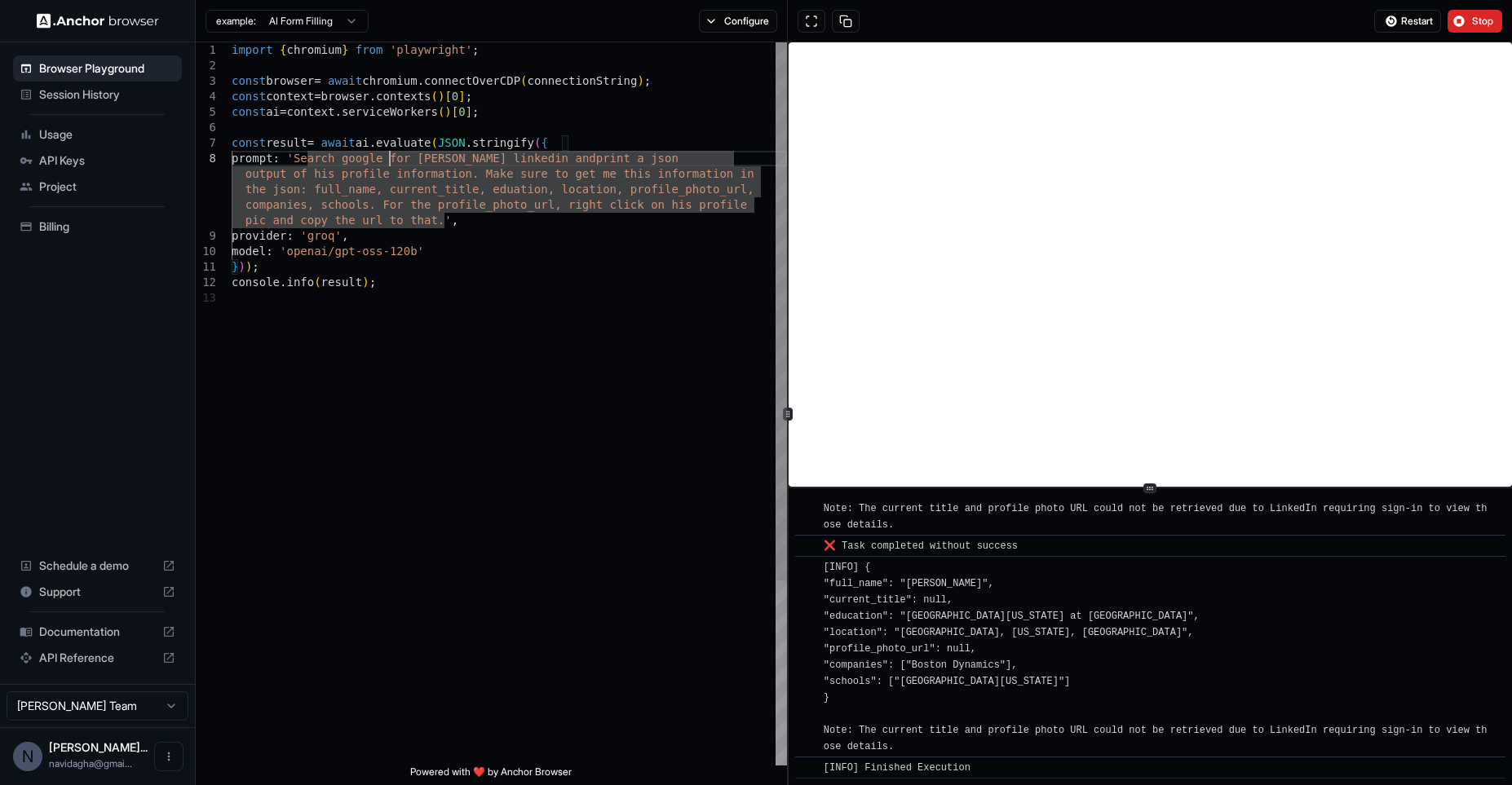
click at [386, 162] on div "import { chromium } from 'playwright' ; const browser = await chromium . connec…" at bounding box center [509, 528] width 555 height 971
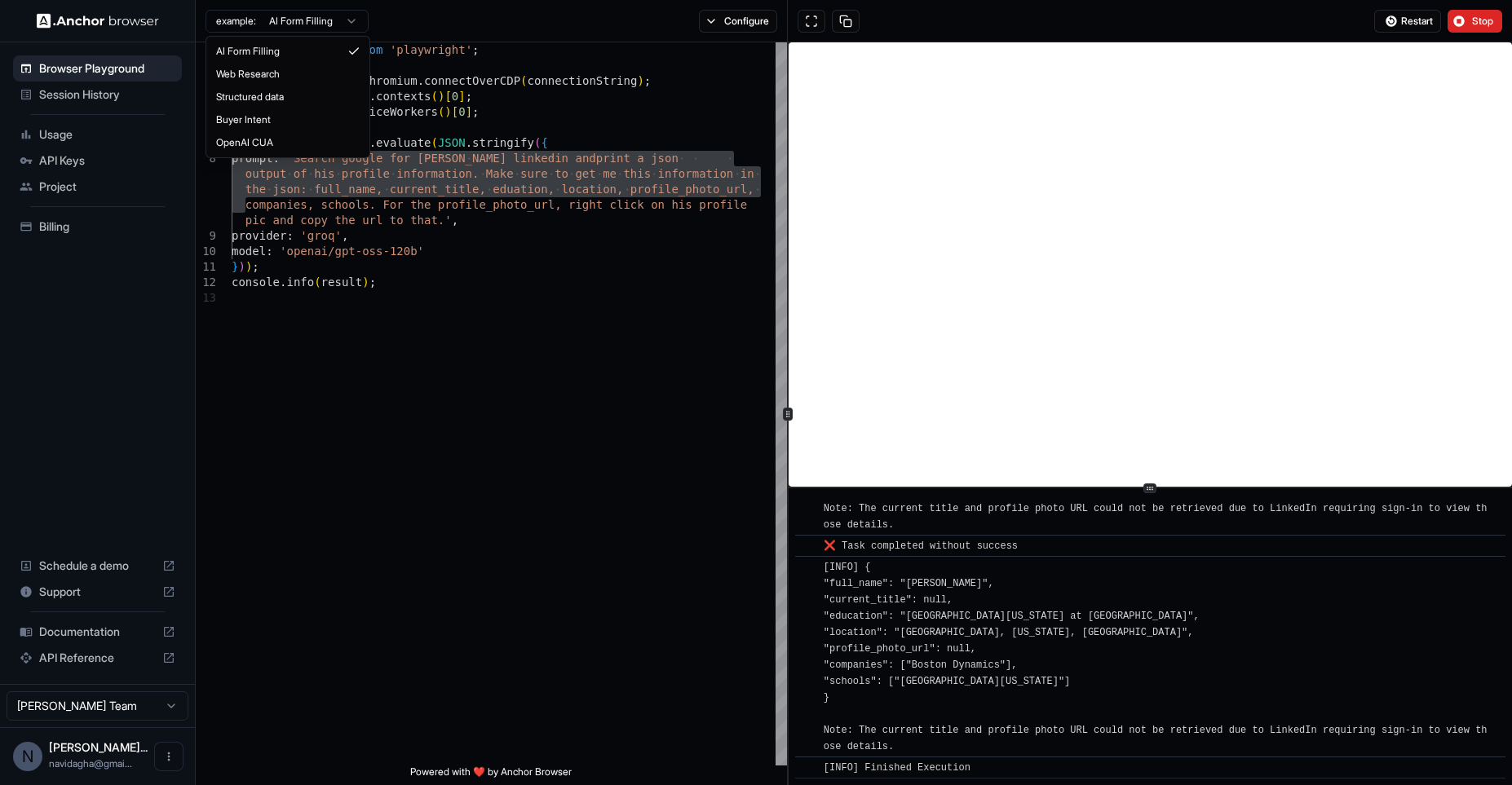
click at [360, 17] on html "Browser Playground Session History Usage API Keys Project Billing Schedule a de…" at bounding box center [756, 392] width 1512 height 785
click at [492, 234] on html "Browser Playground Session History Usage API Keys Project Billing Schedule a de…" at bounding box center [756, 392] width 1512 height 785
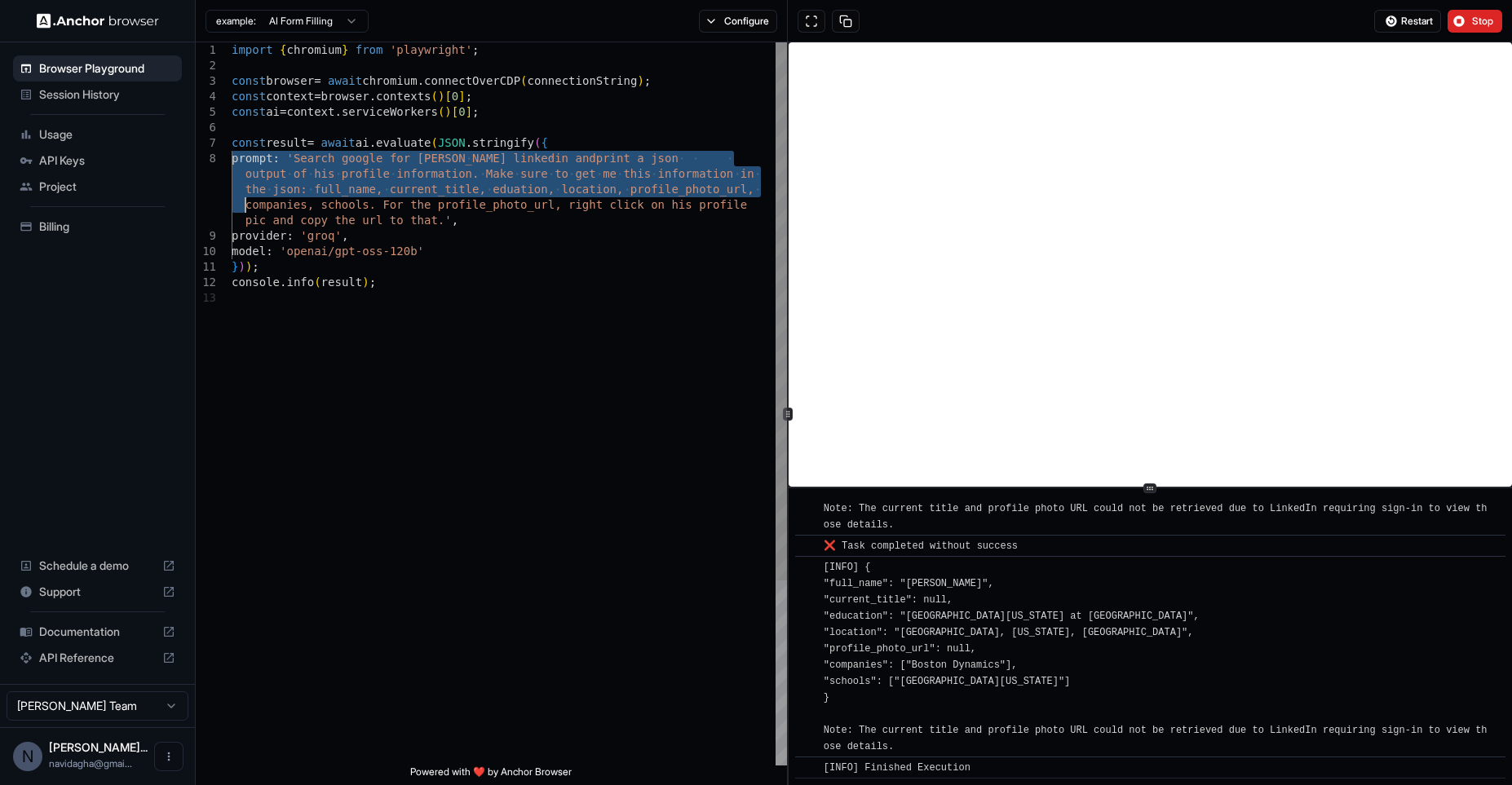
click at [371, 181] on div "import { chromium } from 'playwright' ; const browser = await chromium . connec…" at bounding box center [509, 528] width 555 height 971
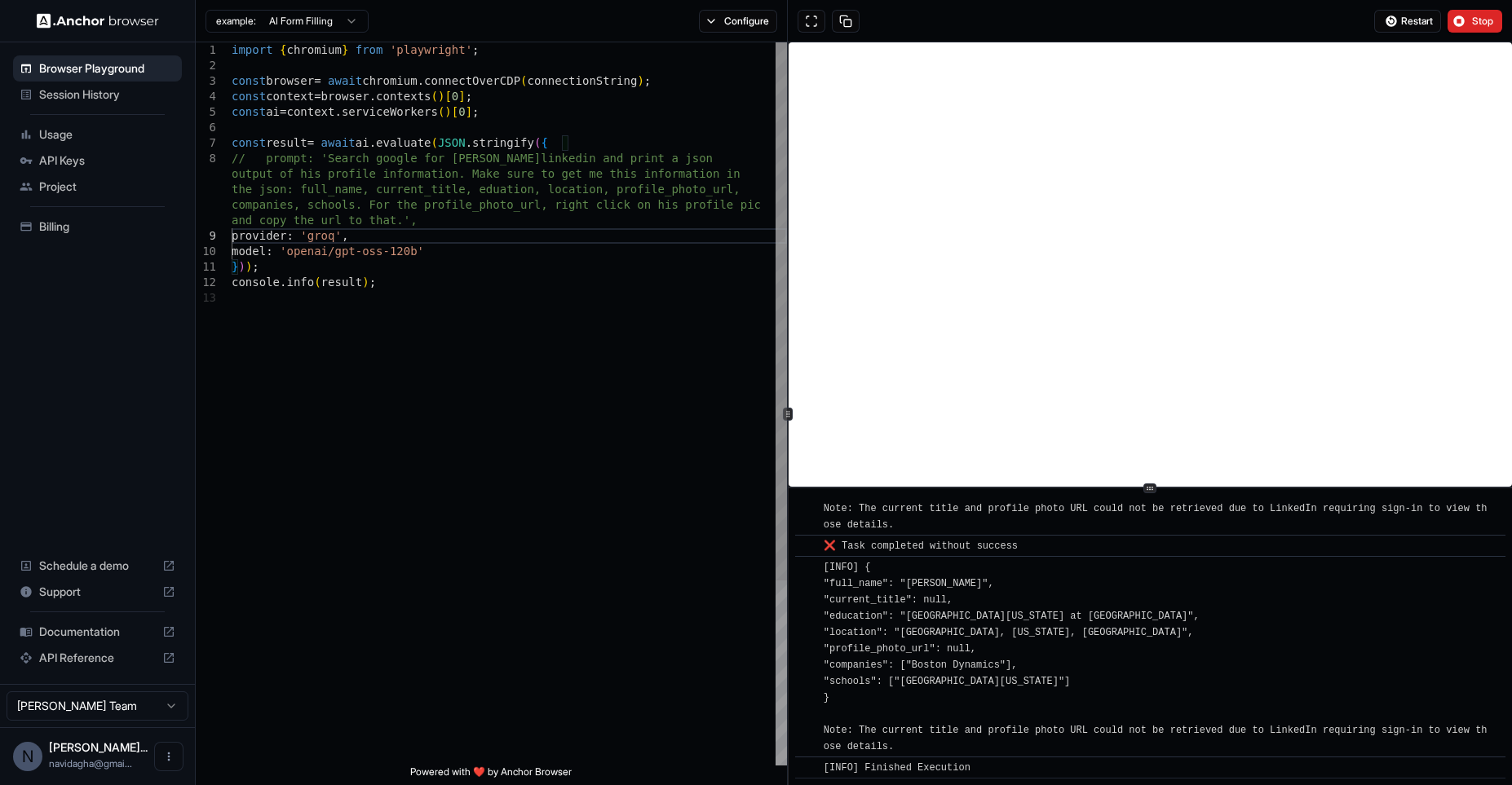
scroll to position [47, 0]
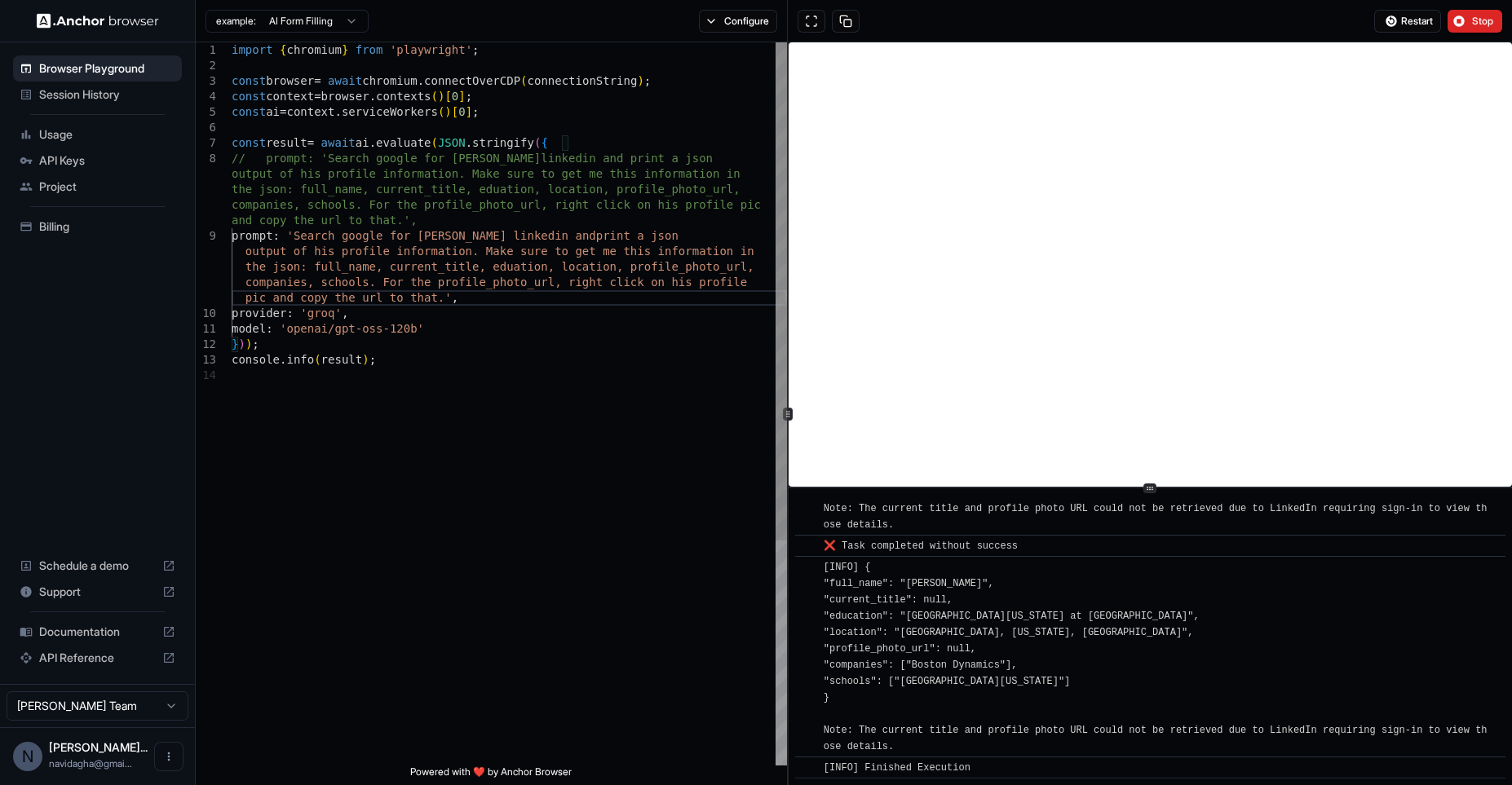
click at [580, 237] on div "import { chromium } from 'playwright' ; const browser = await chromium . connec…" at bounding box center [509, 566] width 555 height 1048
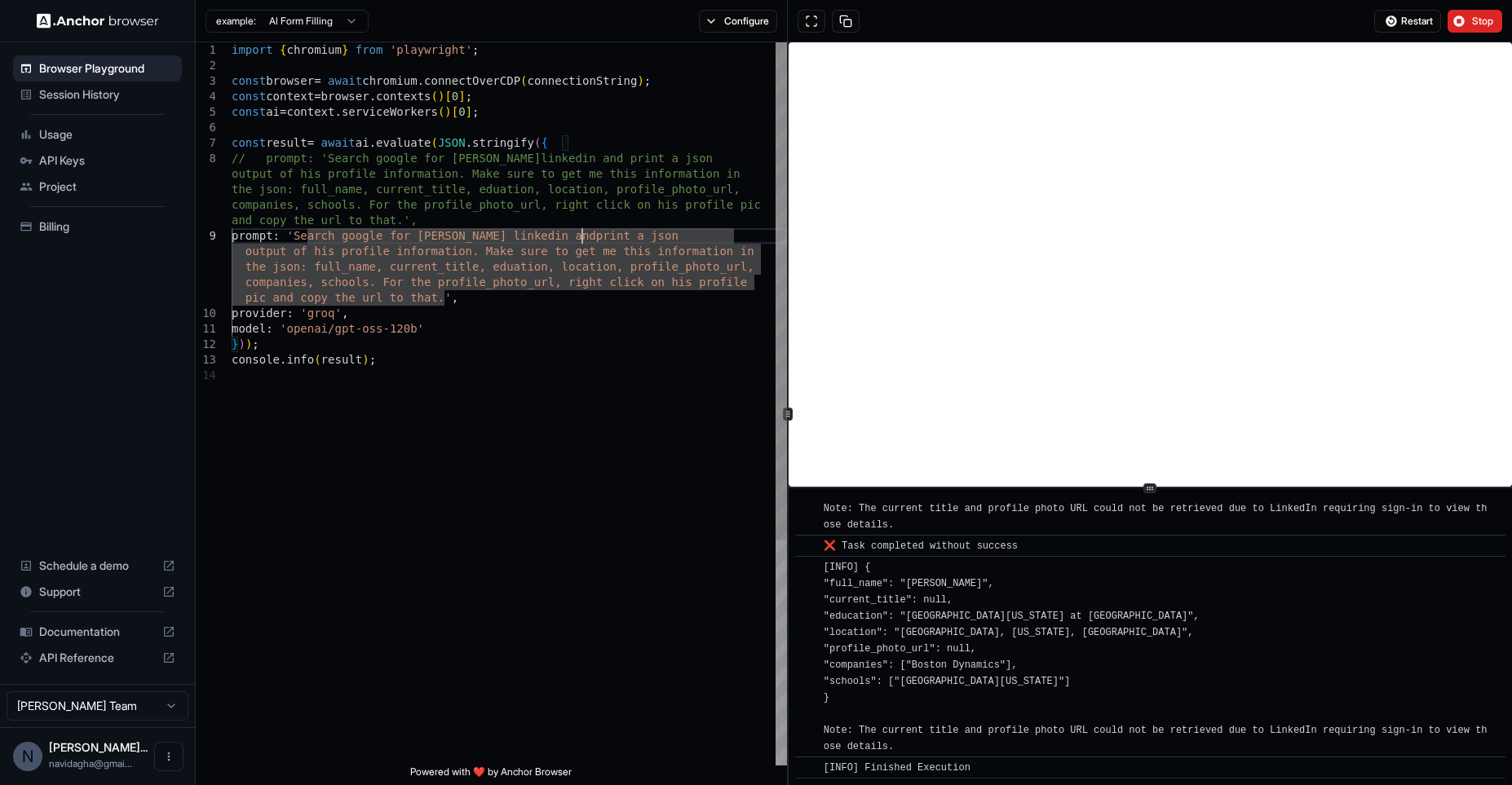
click at [580, 237] on div "import { chromium } from 'playwright' ; const browser = await chromium . connec…" at bounding box center [509, 566] width 555 height 1048
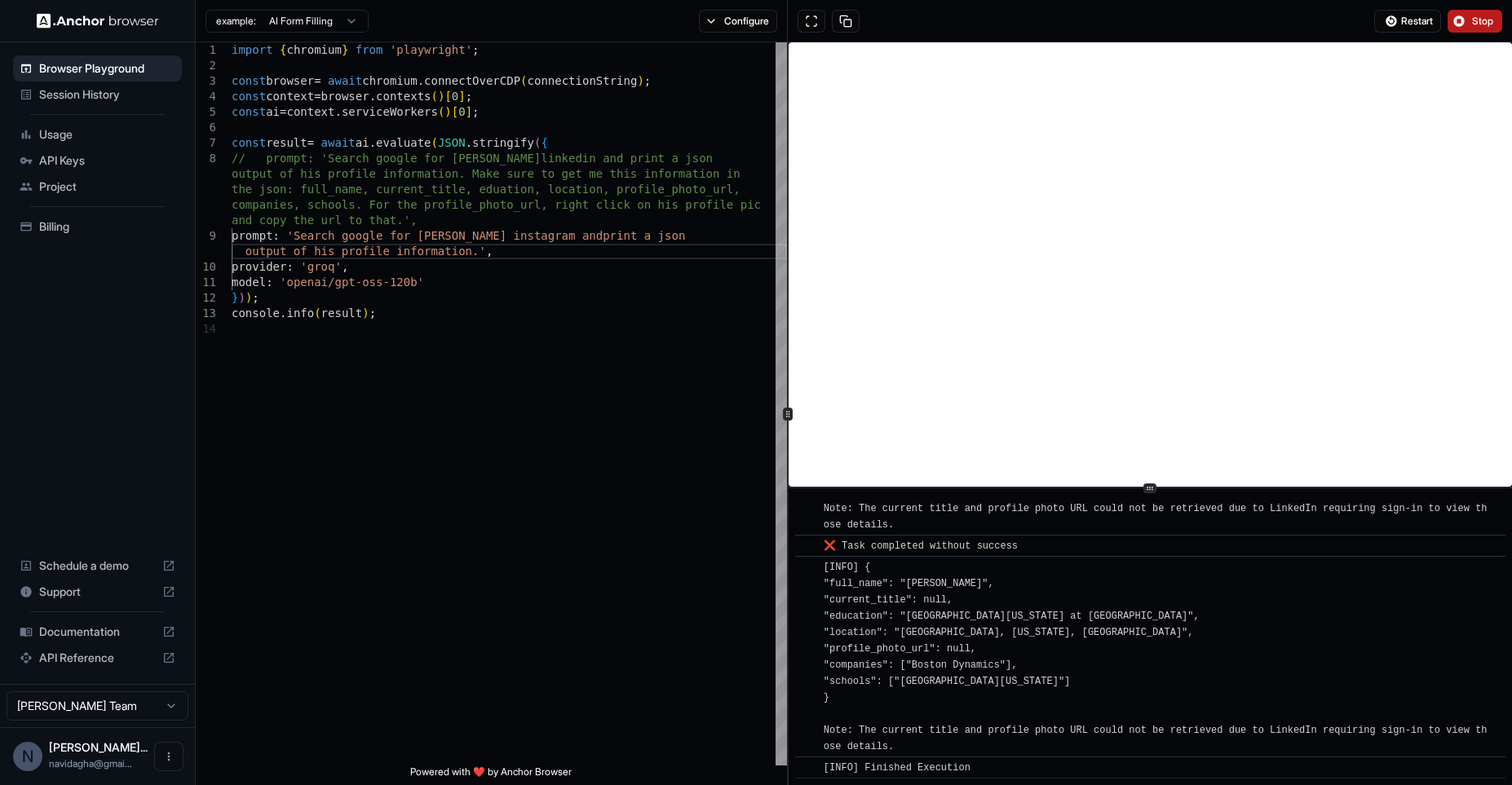
click at [1490, 24] on span "Stop" at bounding box center [1483, 21] width 23 height 13
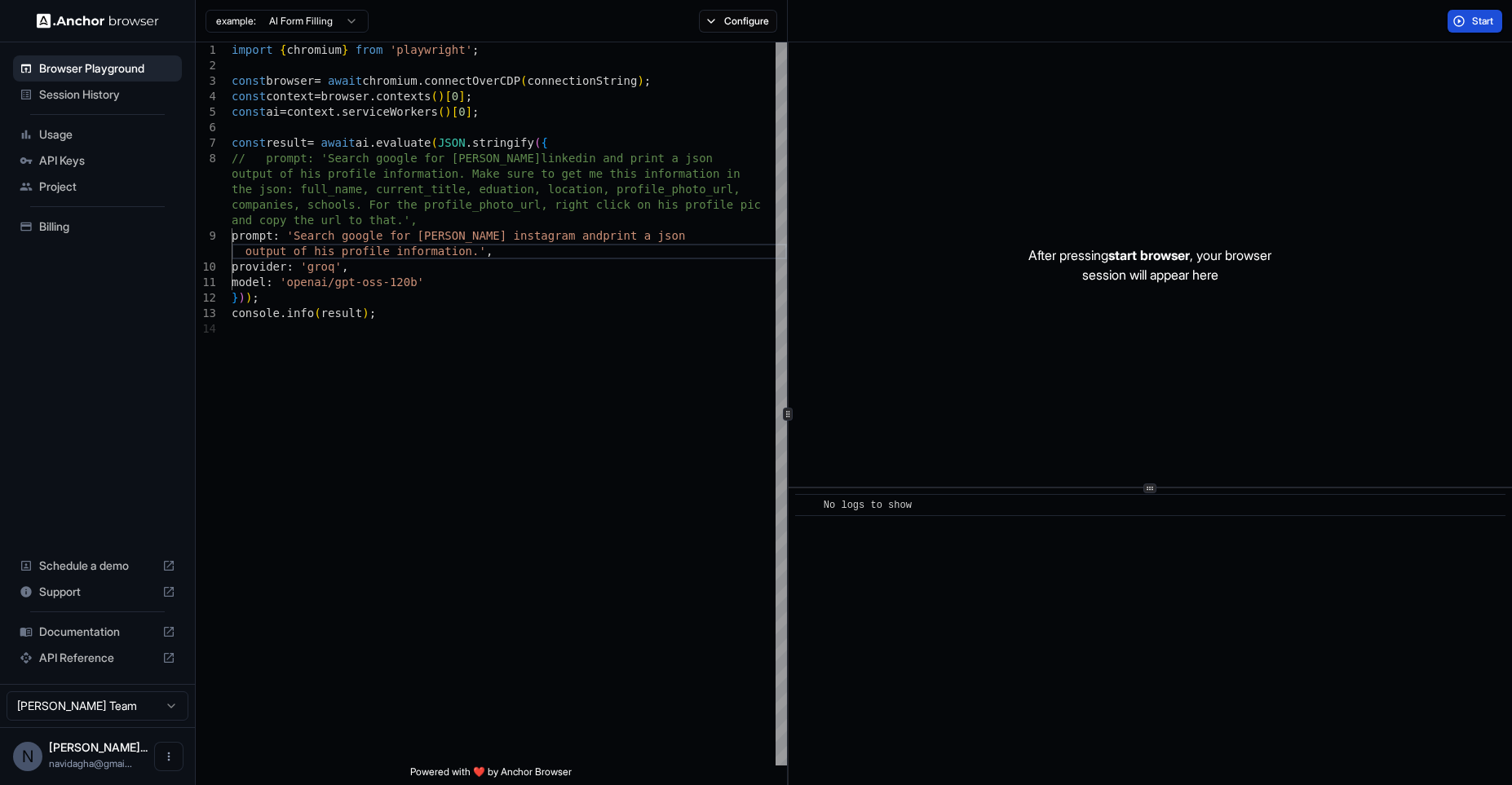
click at [1490, 24] on span "Start" at bounding box center [1483, 21] width 23 height 13
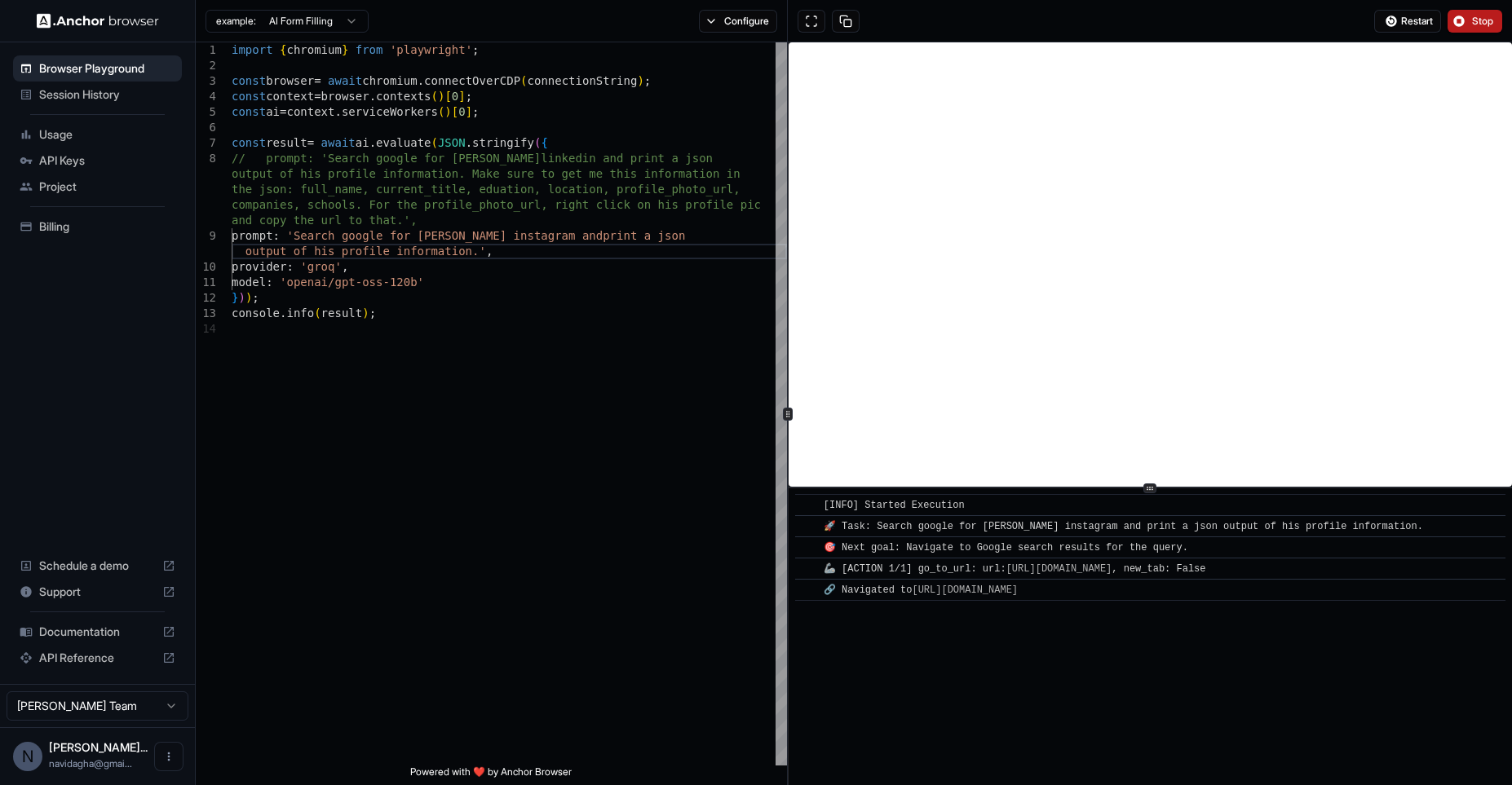
click at [1489, 24] on span "Stop" at bounding box center [1483, 21] width 23 height 13
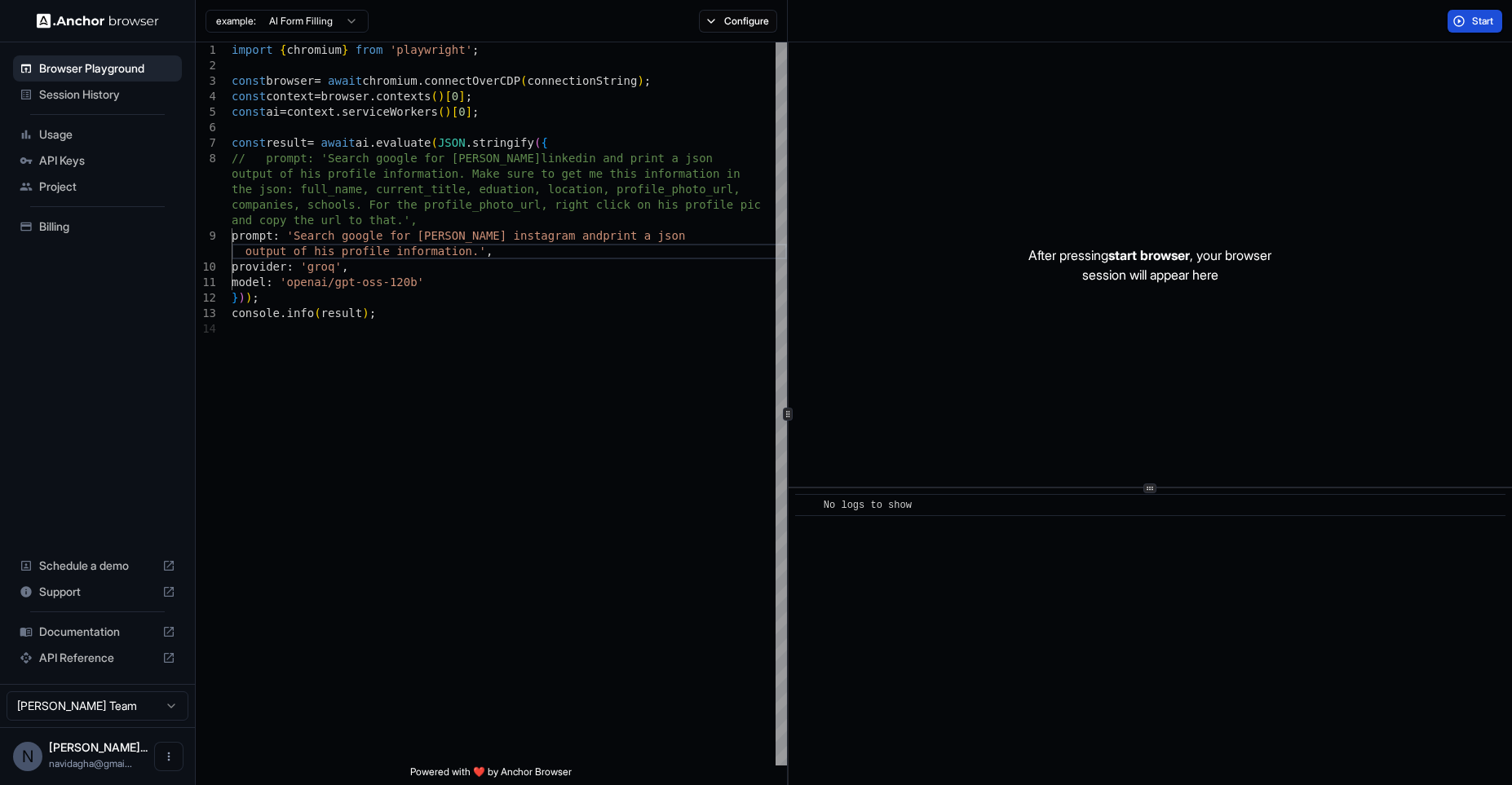
click at [1489, 24] on span "Start" at bounding box center [1483, 21] width 23 height 13
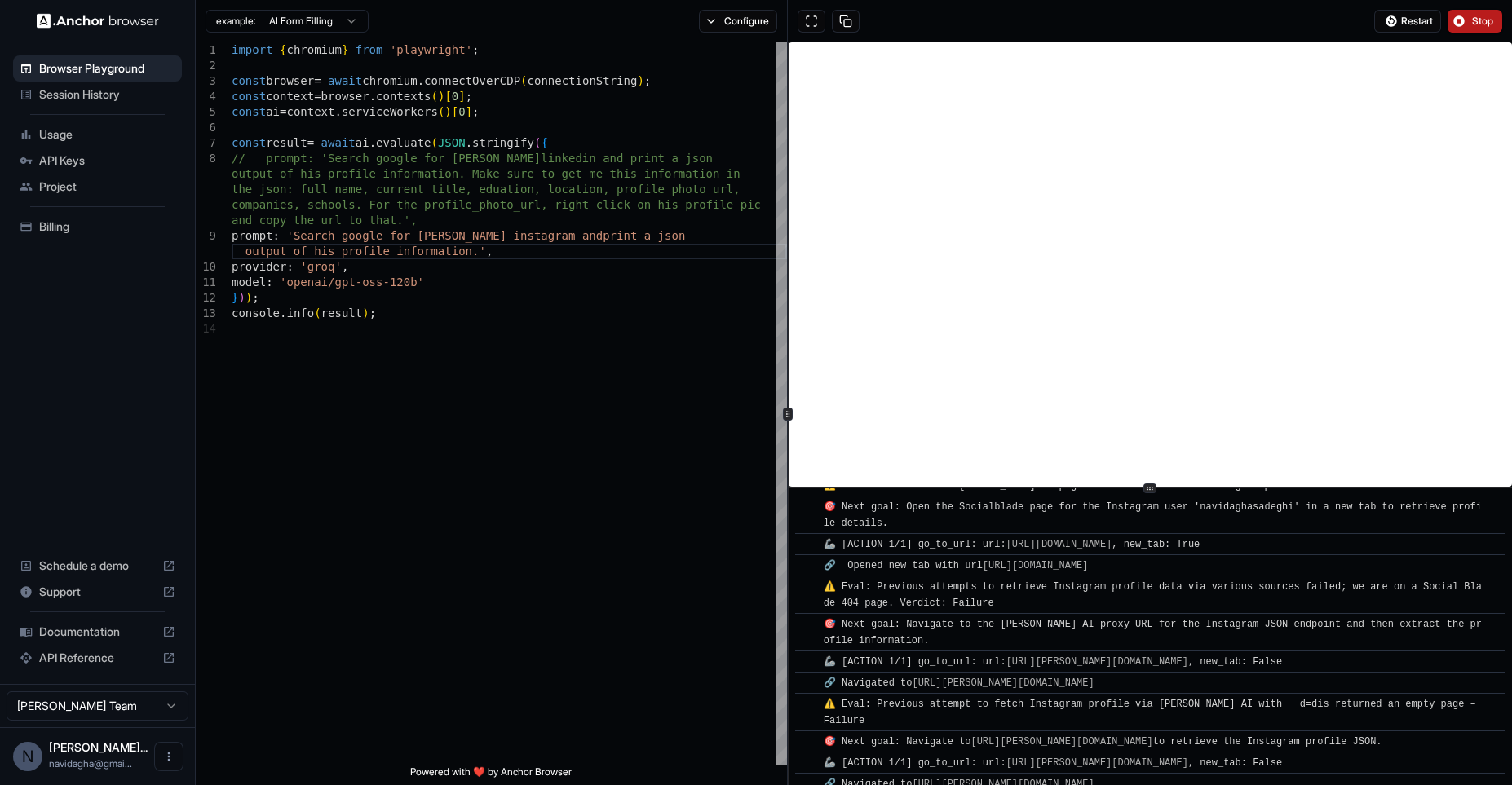
scroll to position [3006, 0]
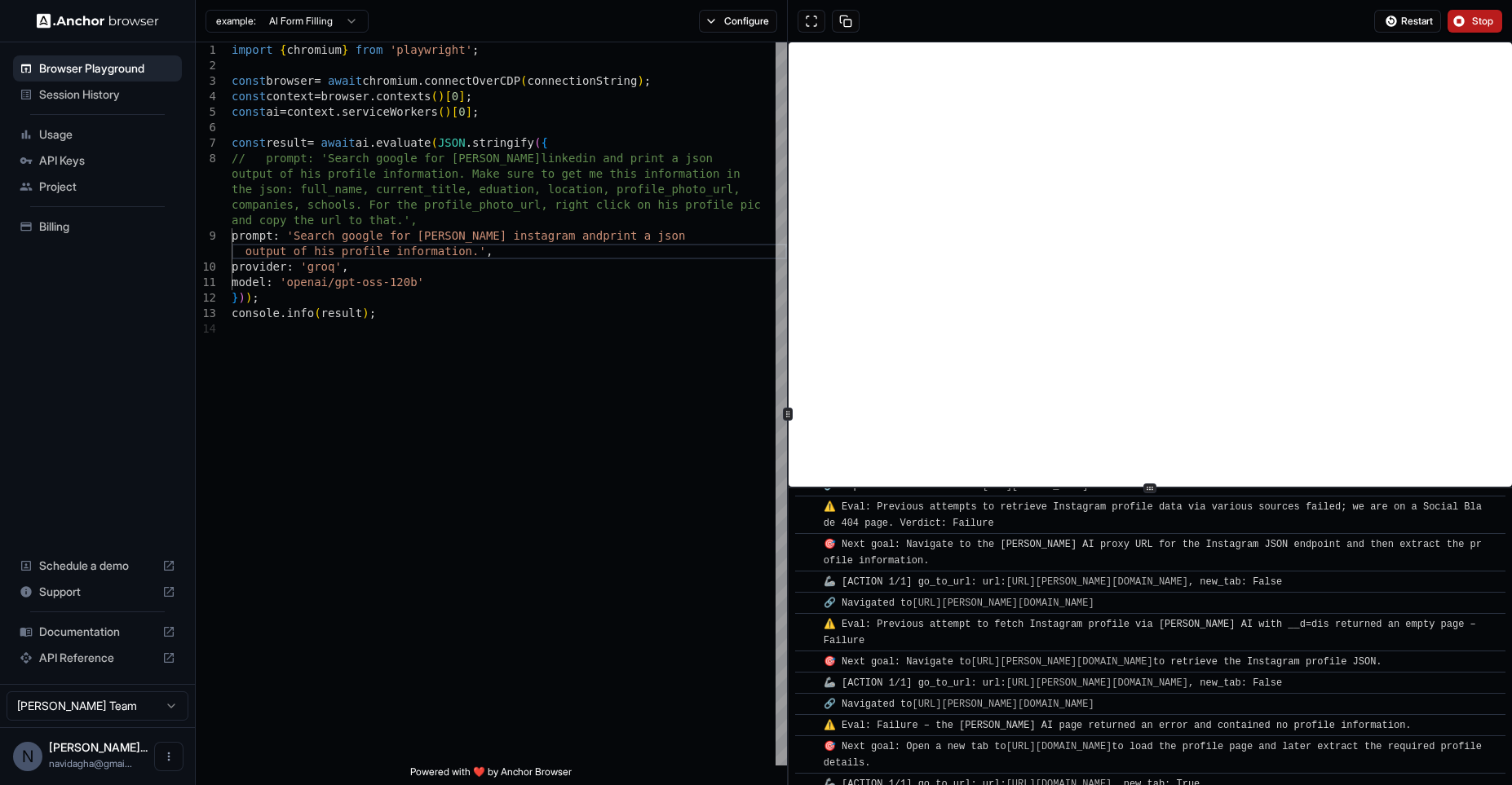
click at [1481, 31] on button "Stop" at bounding box center [1475, 21] width 55 height 23
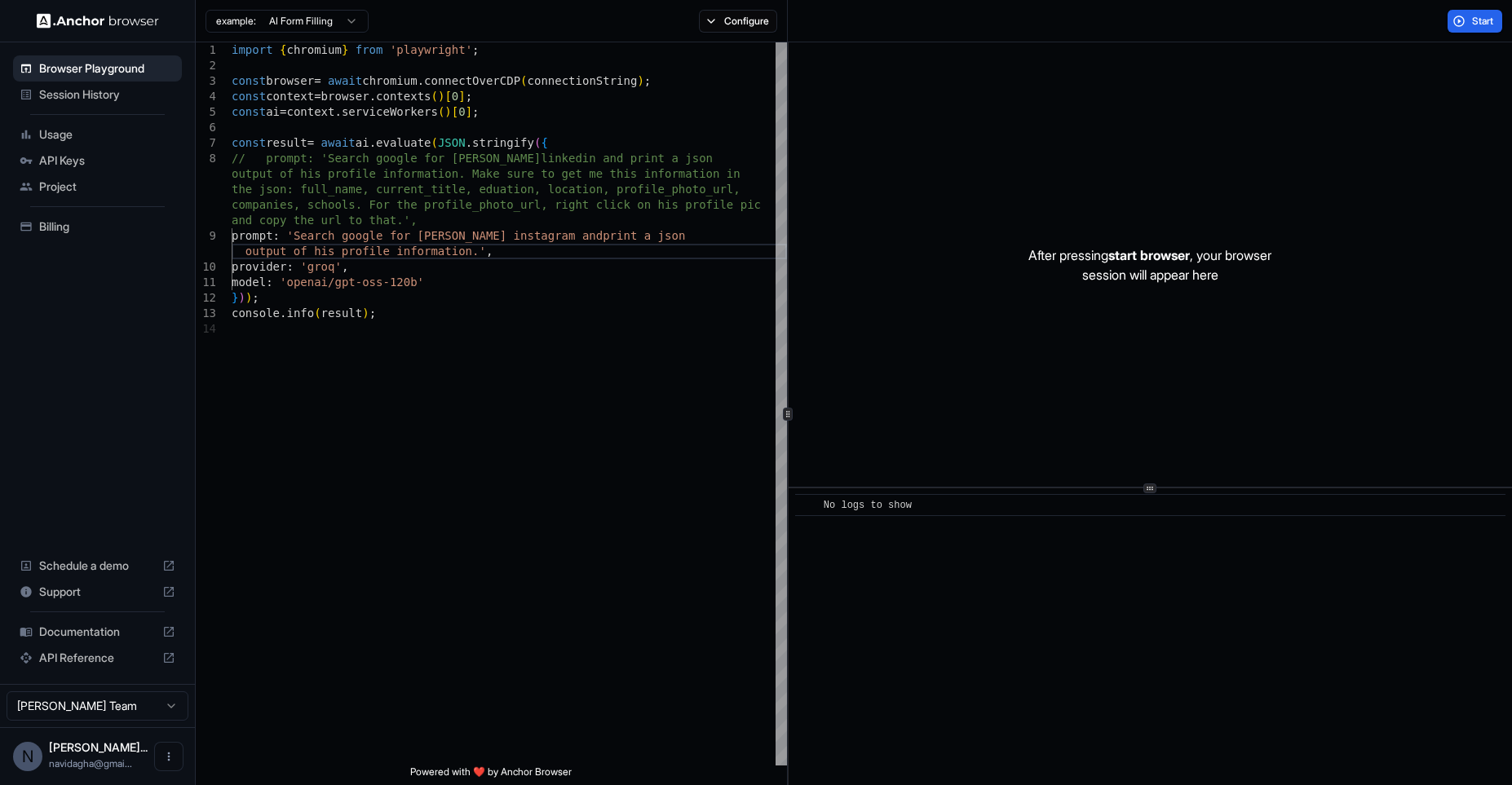
click at [45, 131] on span "Usage" at bounding box center [107, 134] width 136 height 16
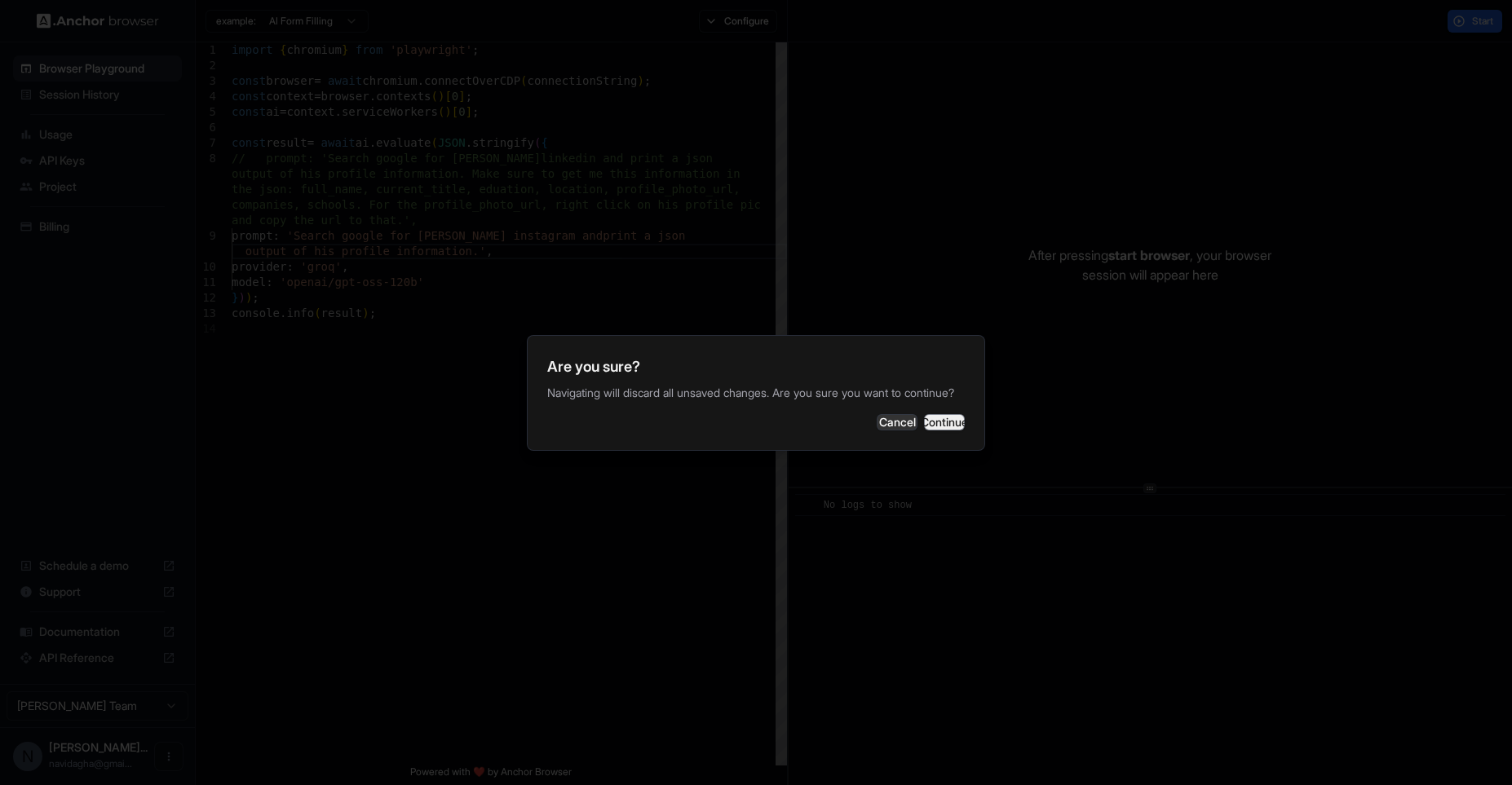
click at [925, 431] on button "Continue" at bounding box center [945, 422] width 41 height 16
